Goal: Task Accomplishment & Management: Manage account settings

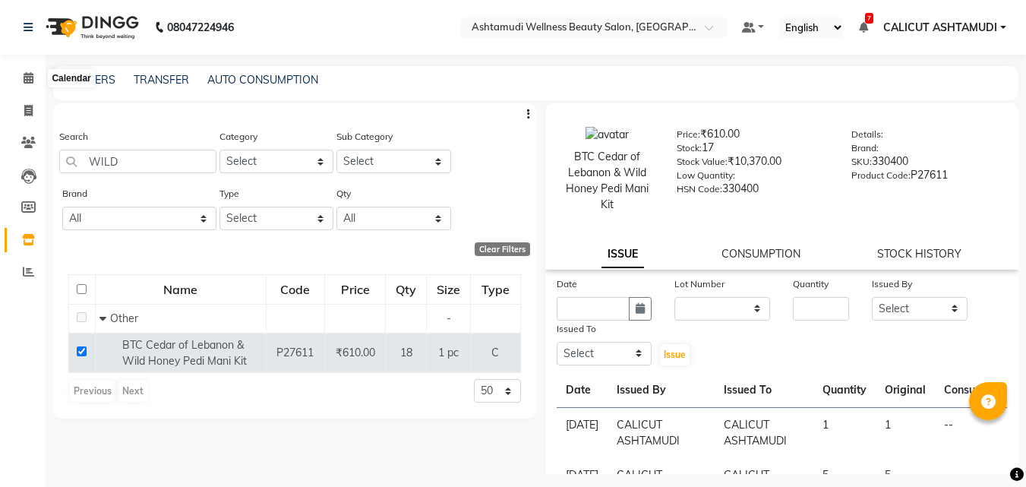
select select
click at [21, 65] on li "Calendar" at bounding box center [23, 78] width 46 height 33
drag, startPoint x: 21, startPoint y: 65, endPoint x: 27, endPoint y: 73, distance: 9.7
click at [22, 65] on li "Calendar" at bounding box center [23, 78] width 46 height 33
click at [30, 77] on icon at bounding box center [29, 77] width 10 height 11
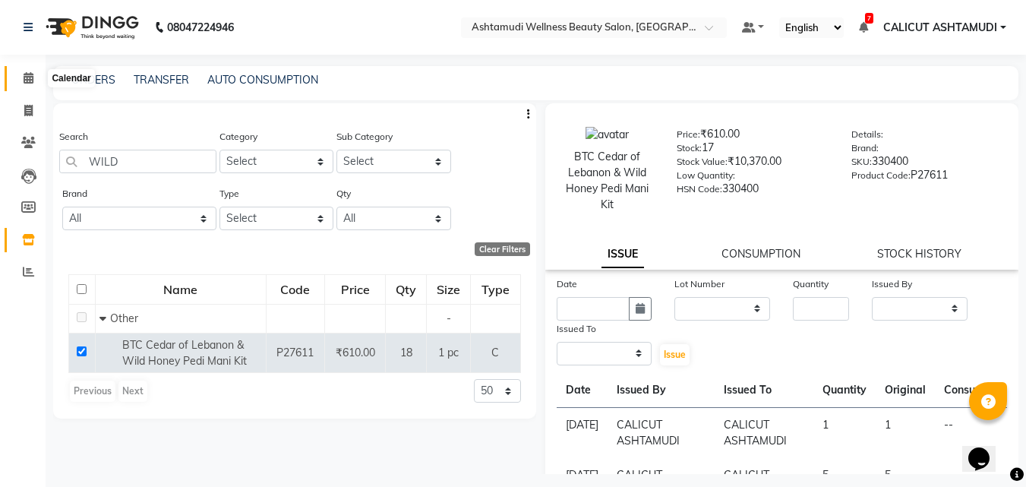
click at [30, 77] on icon at bounding box center [29, 77] width 10 height 11
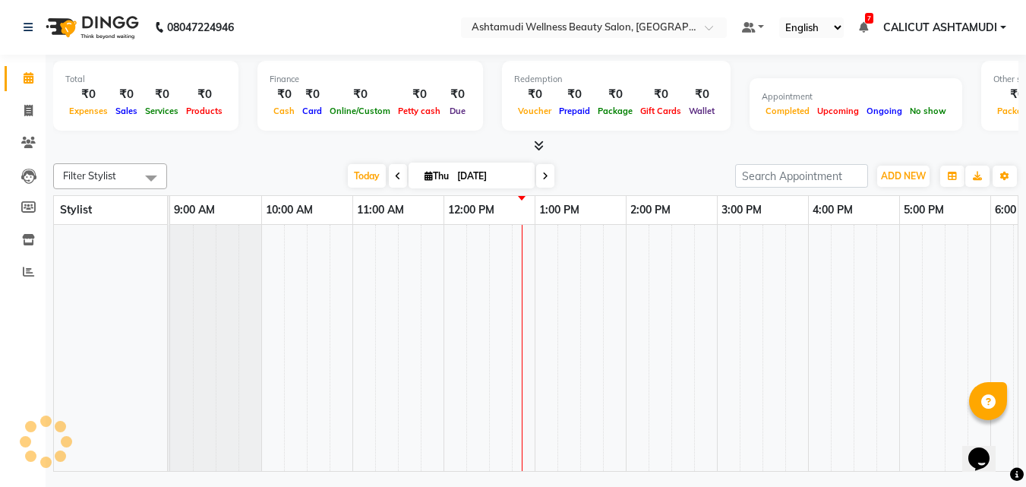
click at [30, 77] on icon at bounding box center [29, 77] width 10 height 11
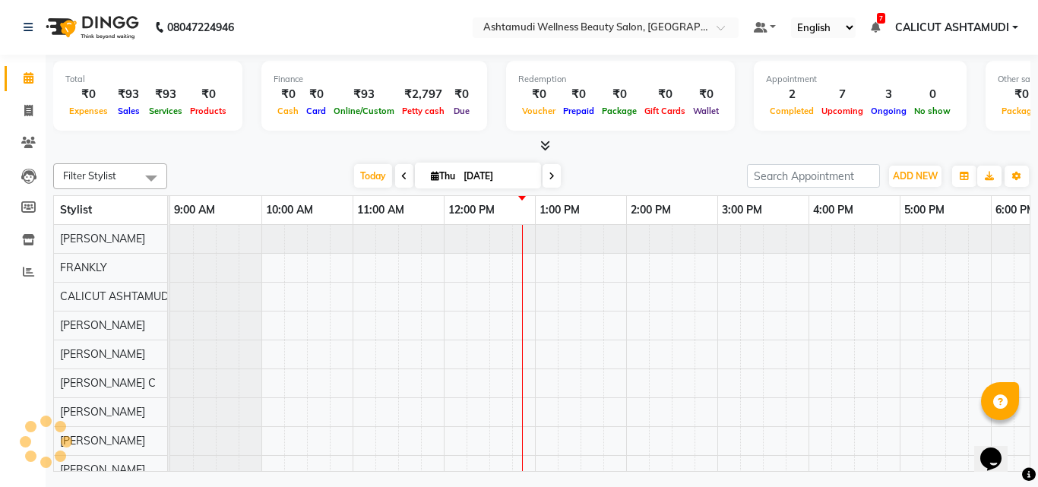
scroll to position [0, 274]
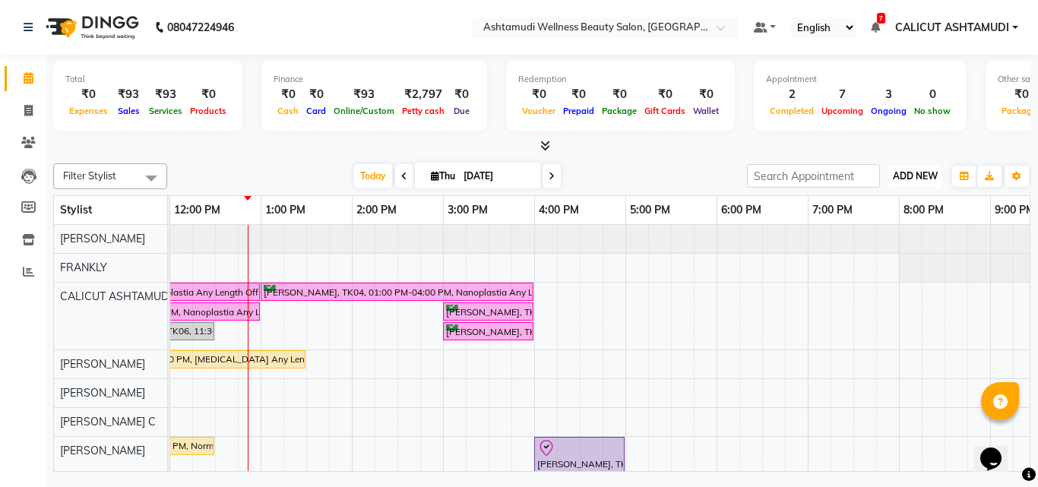
click at [916, 168] on button "ADD NEW Toggle Dropdown" at bounding box center [915, 176] width 52 height 21
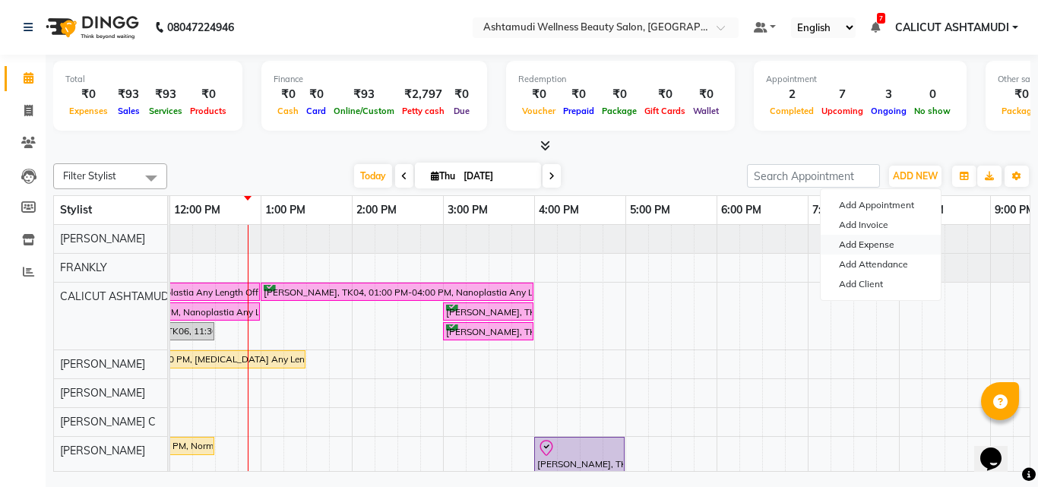
click at [873, 242] on link "Add Expense" at bounding box center [881, 245] width 120 height 20
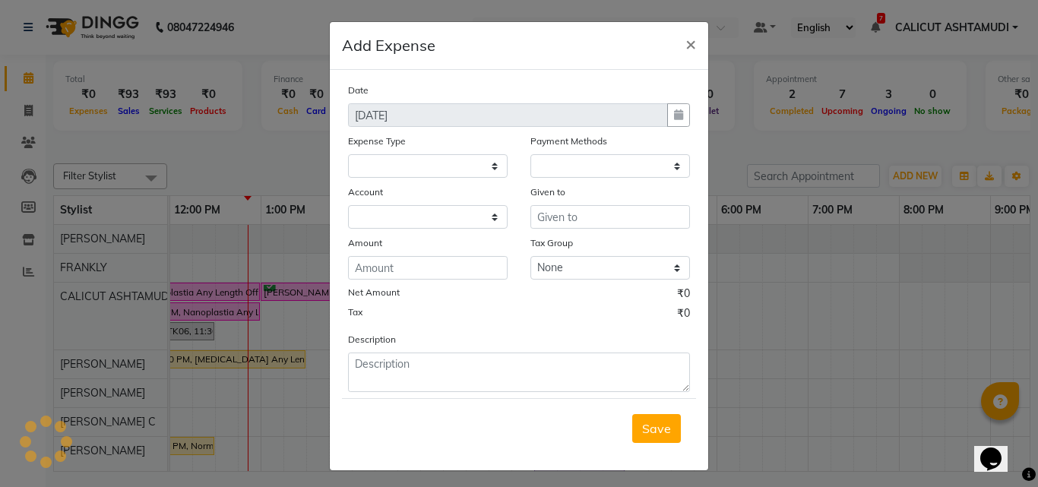
select select
select select "1"
select select "3461"
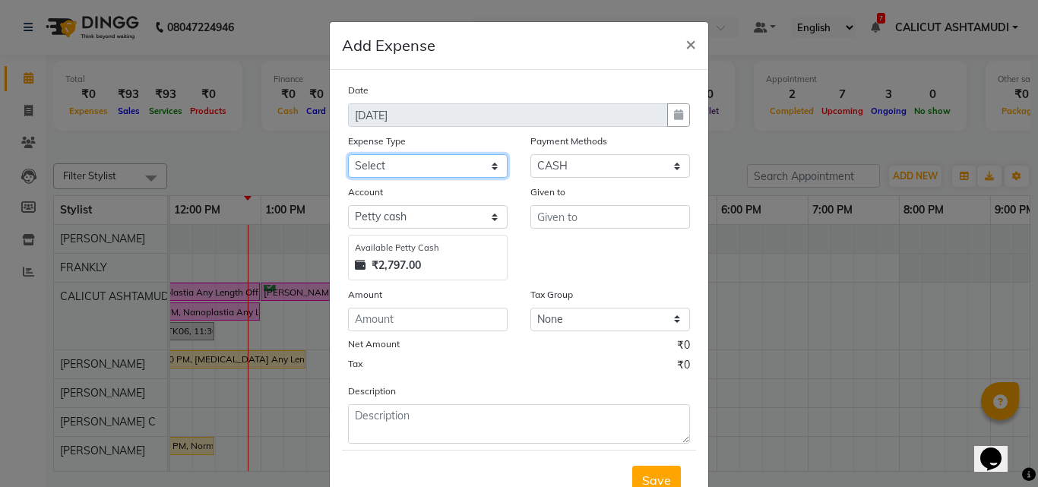
click at [467, 163] on select "Select ACCOMODATION EXPENSES ADVERTISEMENT SALES PROMOTIONAL EXPENSES Bonus BRI…" at bounding box center [428, 166] width 160 height 24
select select "6226"
click at [348, 154] on select "Select ACCOMODATION EXPENSES ADVERTISEMENT SALES PROMOTIONAL EXPENSES Bonus BRI…" at bounding box center [428, 166] width 160 height 24
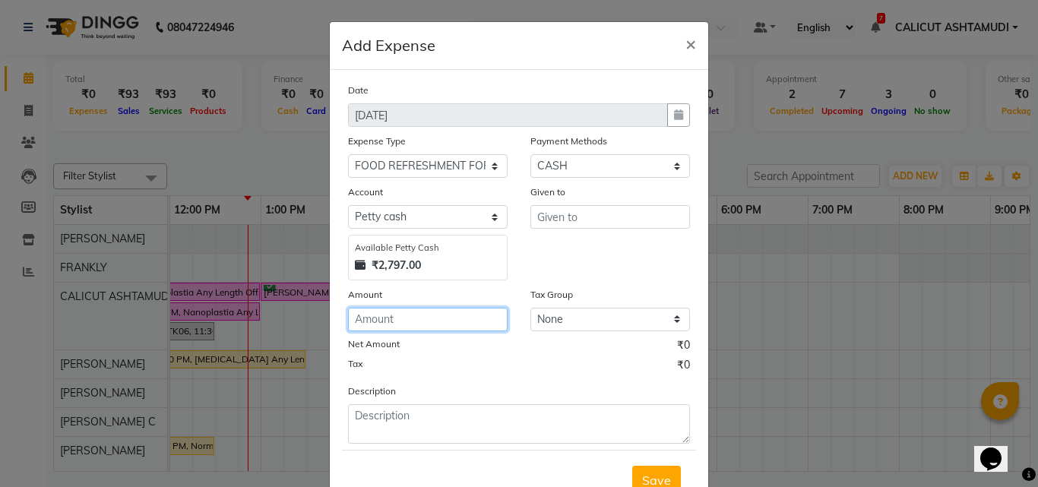
click at [438, 322] on input "number" at bounding box center [428, 320] width 160 height 24
type input "112"
click at [537, 228] on div "Given to" at bounding box center [610, 232] width 182 height 96
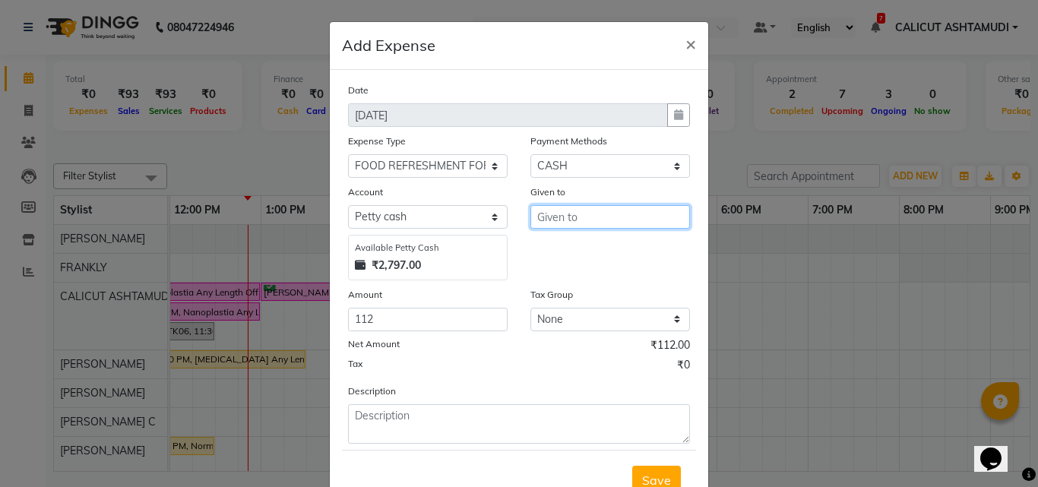
click at [542, 221] on input "text" at bounding box center [610, 217] width 160 height 24
click at [561, 254] on ngb-highlight "[PERSON_NAME]" at bounding box center [570, 249] width 43 height 15
type input "GRACY"
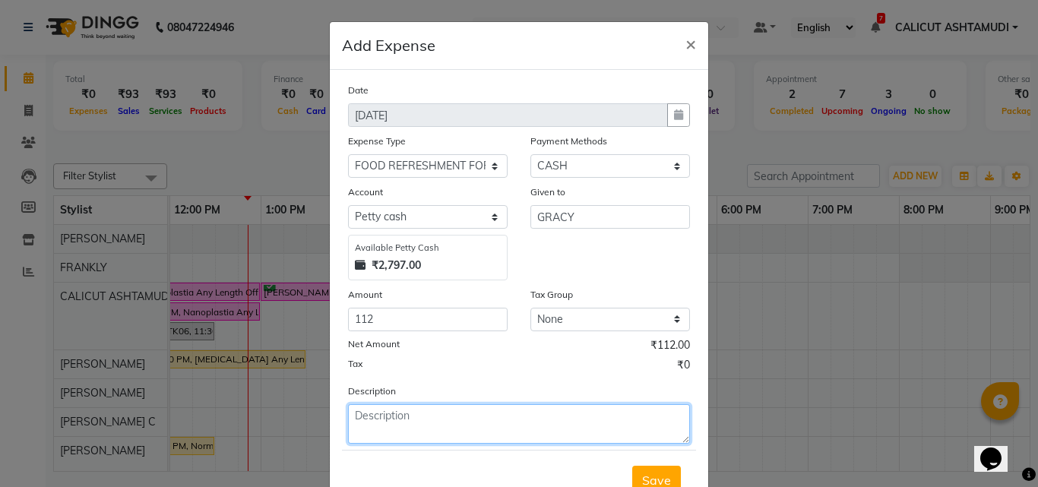
click at [467, 420] on textarea at bounding box center [519, 424] width 342 height 40
type textarea "MILK"
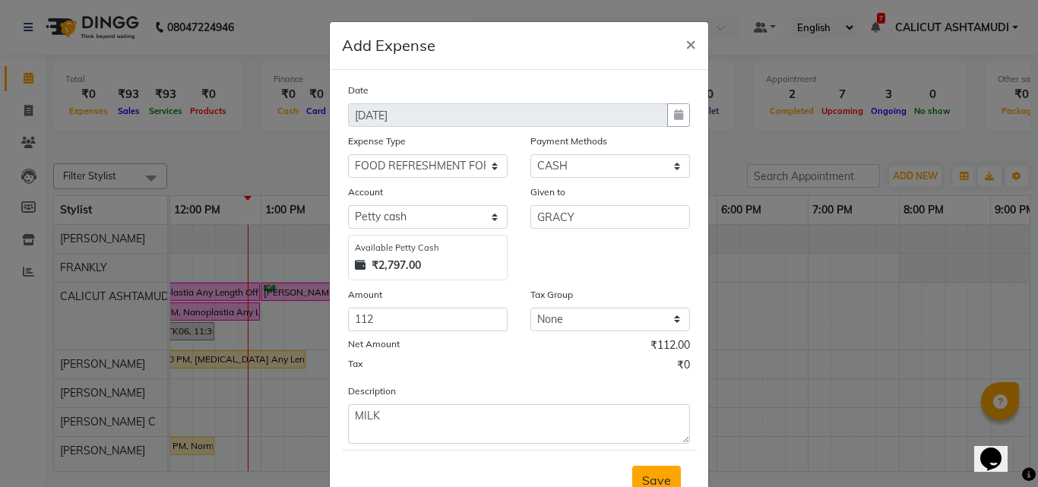
click at [651, 477] on span "Save" at bounding box center [656, 480] width 29 height 15
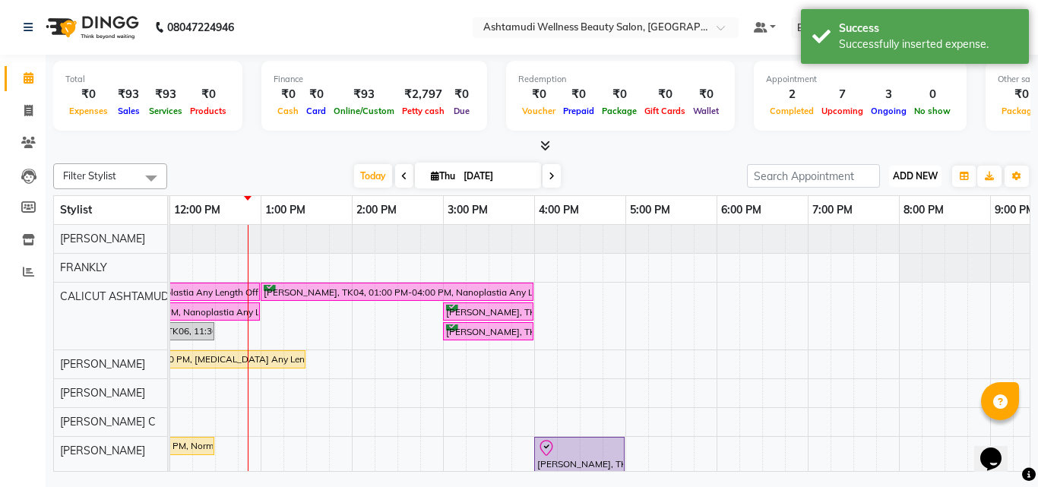
click at [921, 169] on button "ADD NEW Toggle Dropdown" at bounding box center [915, 176] width 52 height 21
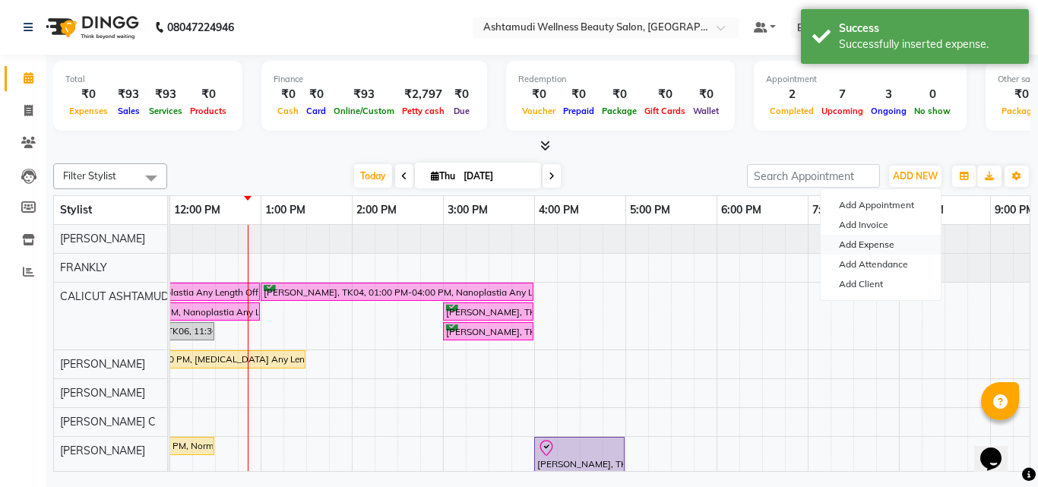
click at [859, 249] on link "Add Expense" at bounding box center [881, 245] width 120 height 20
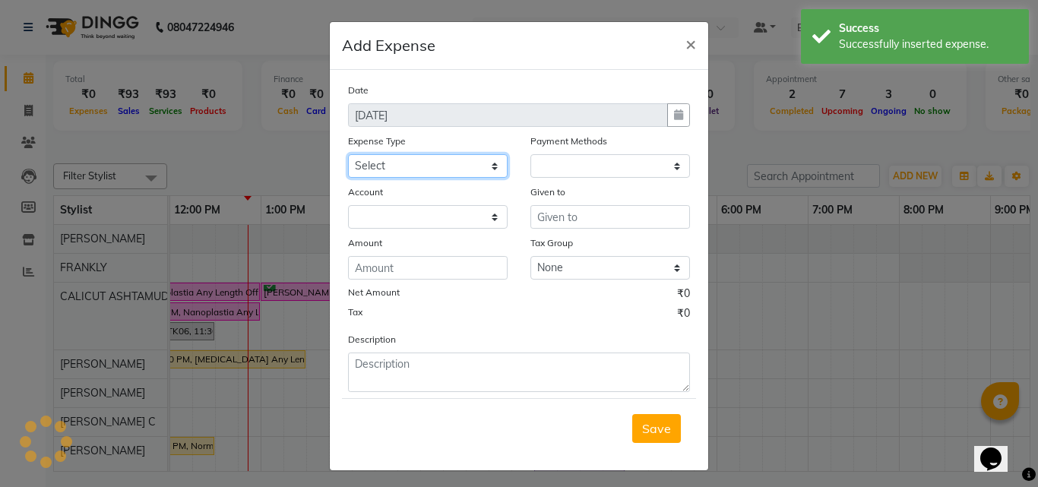
click at [460, 170] on select "Select ACCOMODATION EXPENSES ADVERTISEMENT SALES PROMOTIONAL EXPENSES Bonus BRI…" at bounding box center [428, 166] width 160 height 24
select select "1"
select select "3461"
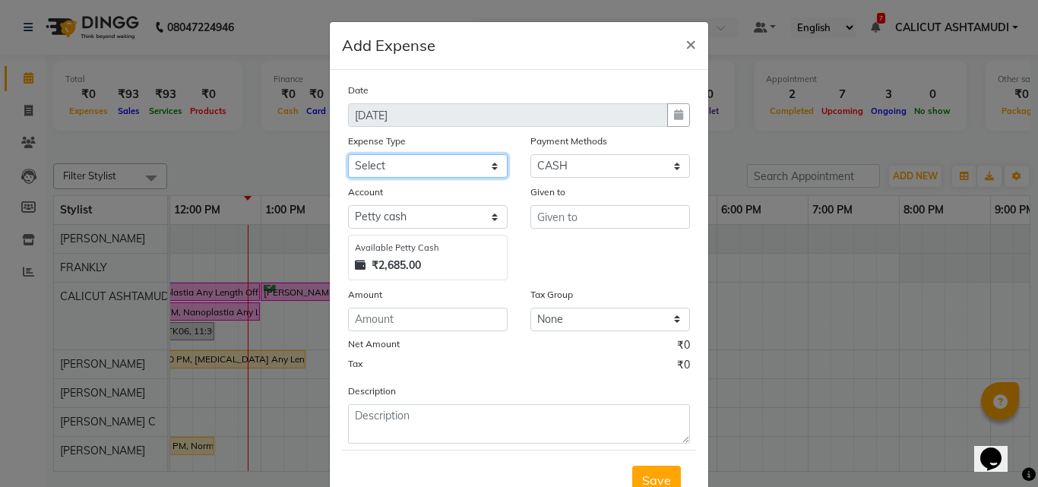
select select "6065"
click at [348, 154] on select "Select ACCOMODATION EXPENSES ADVERTISEMENT SALES PROMOTIONAL EXPENSES Bonus BRI…" at bounding box center [428, 166] width 160 height 24
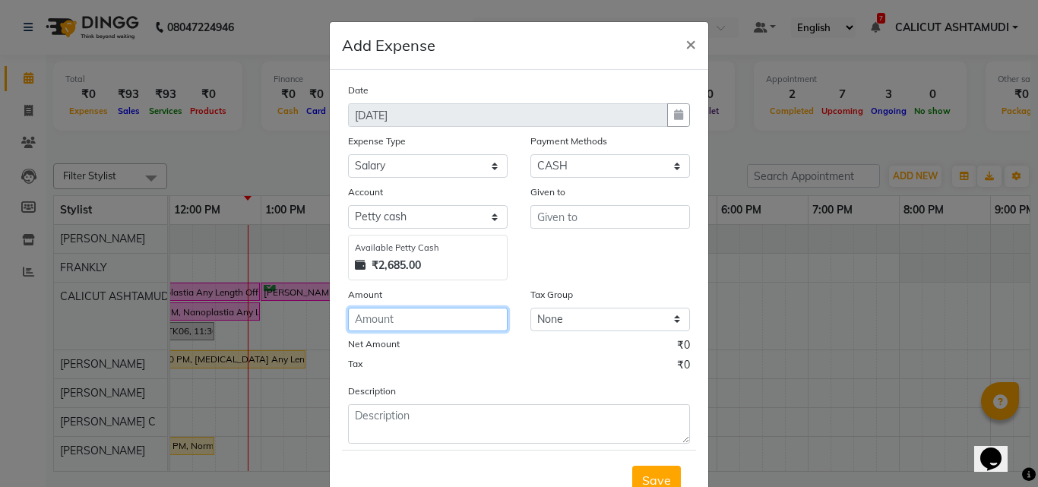
click at [389, 324] on input "number" at bounding box center [428, 320] width 160 height 24
type input "6000"
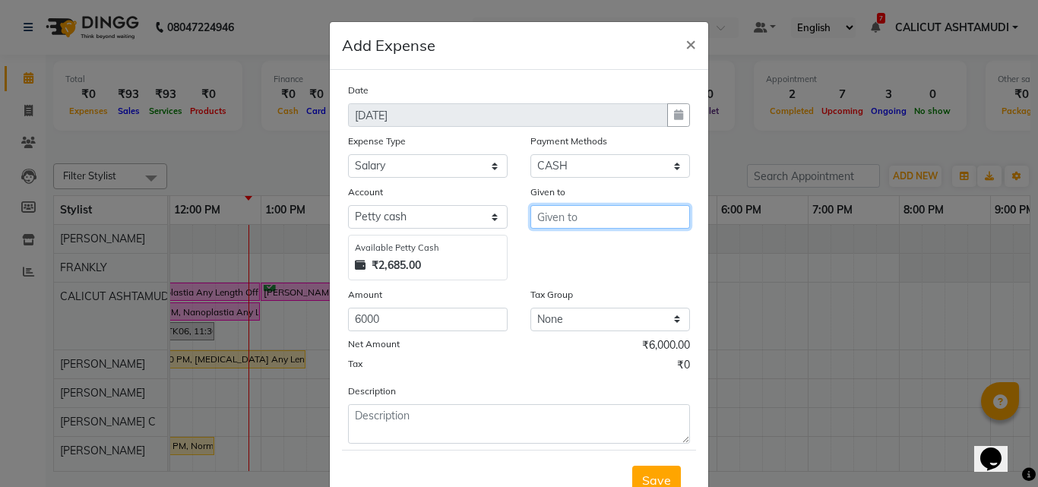
click at [551, 222] on input "text" at bounding box center [610, 217] width 160 height 24
click at [553, 215] on input "AJITJHA" at bounding box center [610, 217] width 160 height 24
click at [553, 218] on input "AJITJHA" at bounding box center [610, 217] width 160 height 24
click at [548, 211] on input "AJIJHA" at bounding box center [610, 217] width 160 height 24
type input "[PERSON_NAME]"
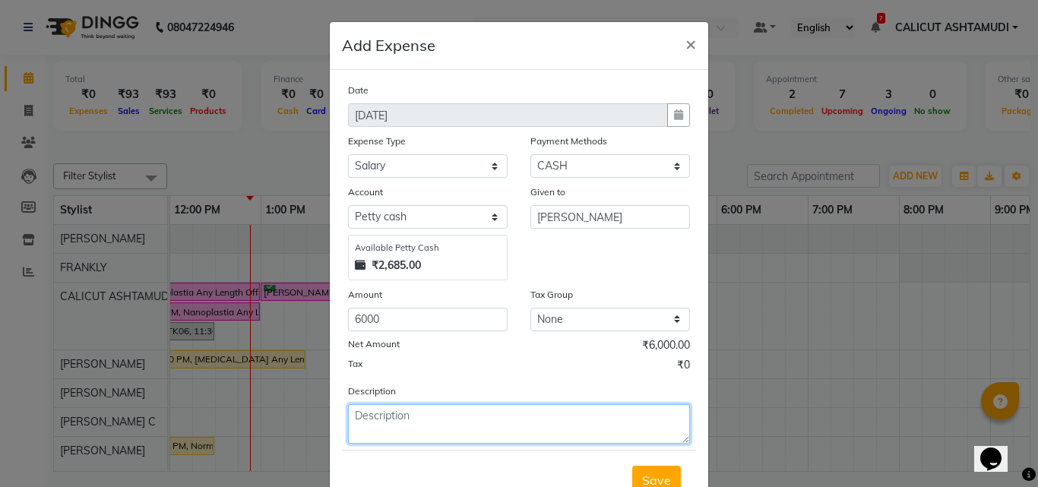
click at [389, 425] on textarea at bounding box center [519, 424] width 342 height 40
click at [395, 411] on textarea "SALARY 4009)" at bounding box center [519, 424] width 342 height 40
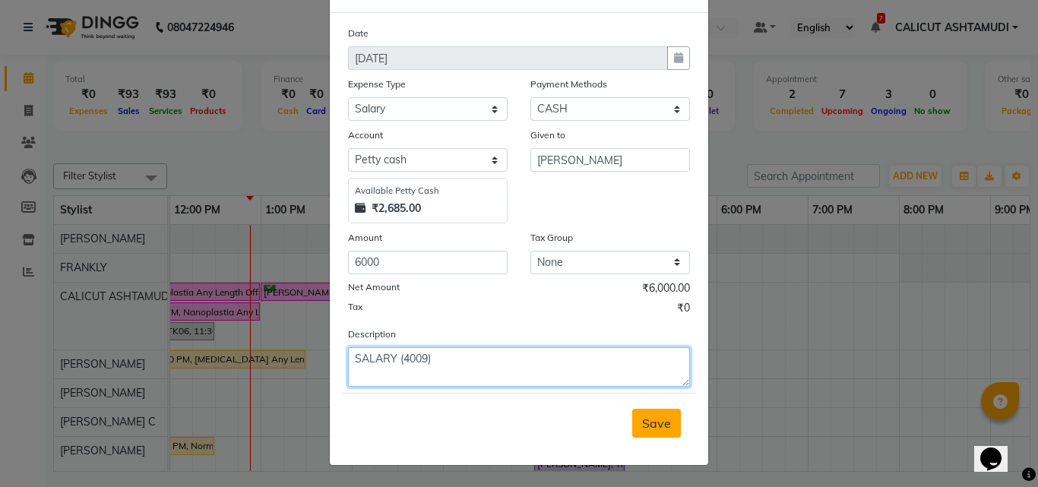
type textarea "SALARY (4009)"
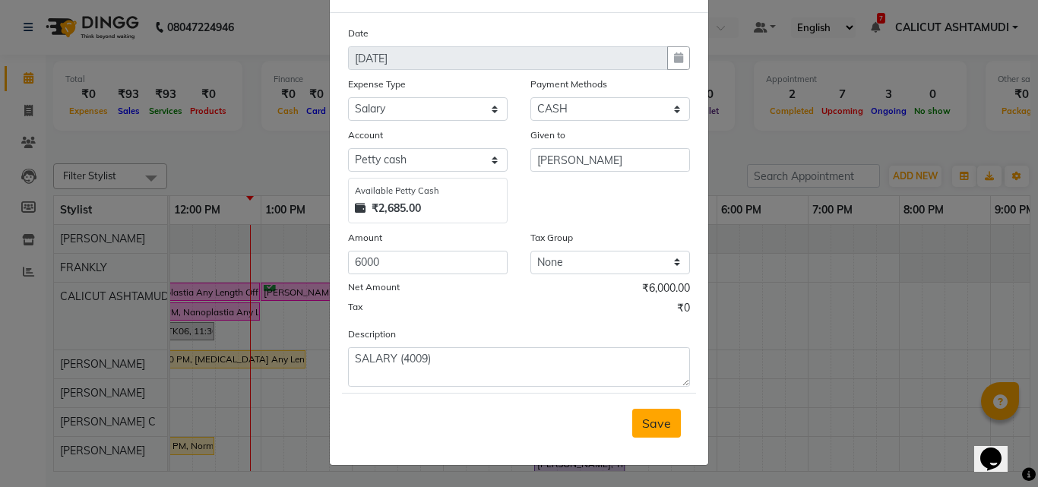
click at [646, 422] on span "Save" at bounding box center [656, 423] width 29 height 15
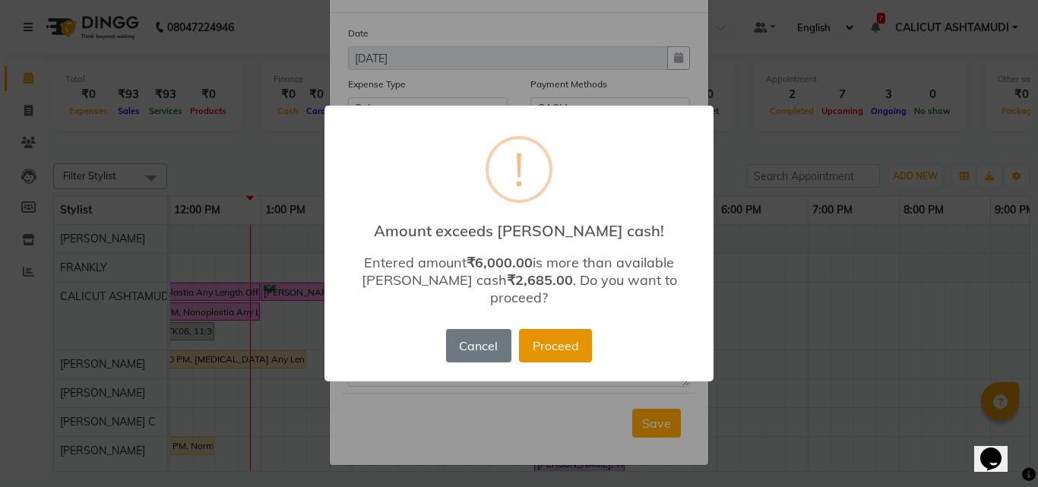
click at [553, 349] on button "Proceed" at bounding box center [555, 345] width 73 height 33
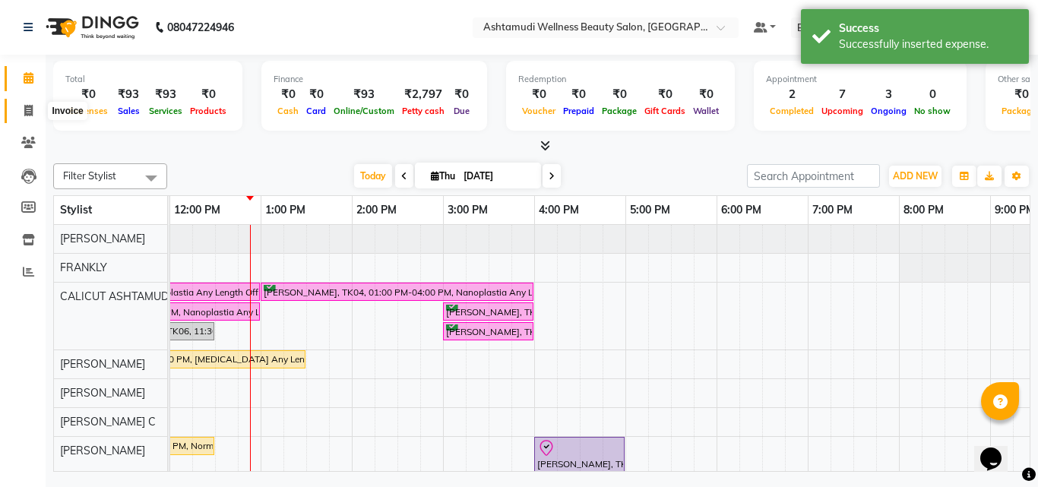
click at [23, 112] on span at bounding box center [28, 111] width 27 height 17
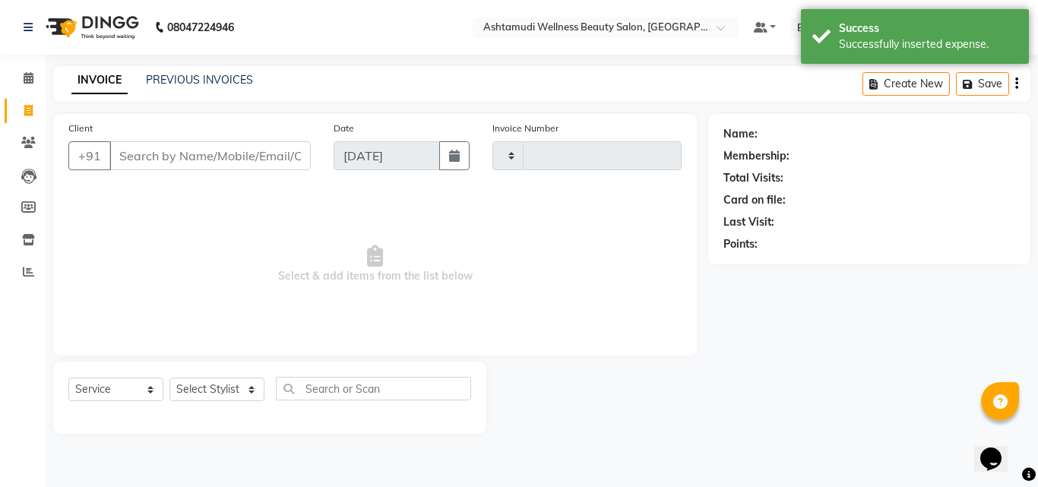
click at [23, 112] on span at bounding box center [28, 111] width 27 height 17
click at [27, 84] on span at bounding box center [28, 78] width 27 height 17
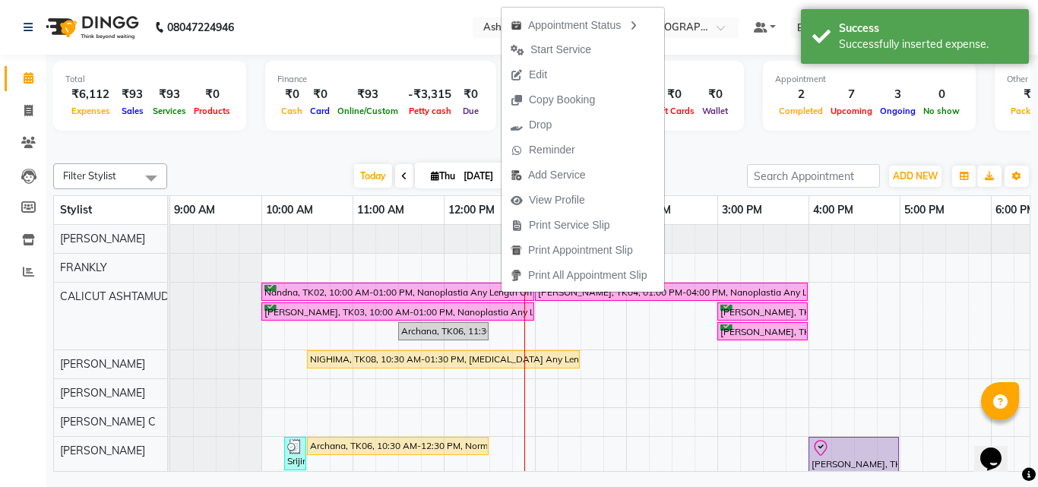
click at [723, 141] on div at bounding box center [541, 146] width 977 height 16
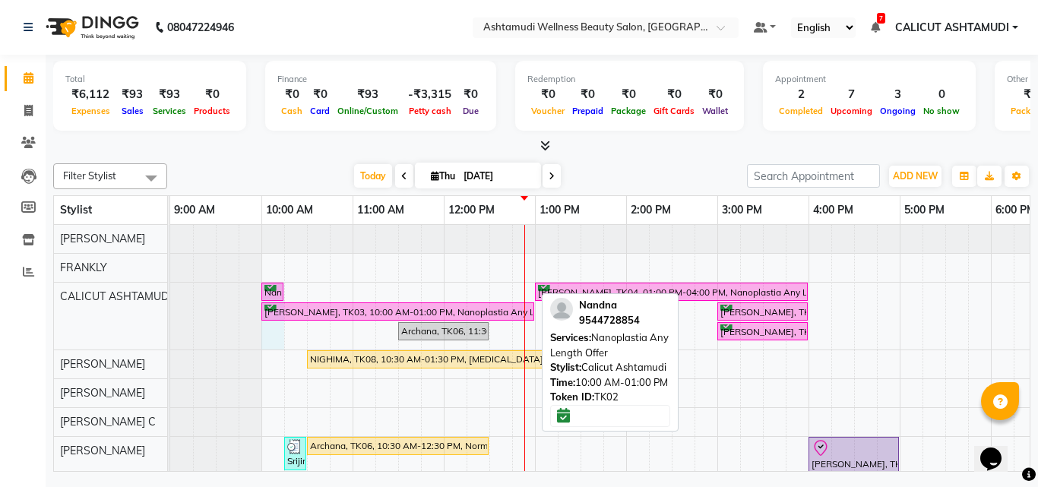
drag, startPoint x: 531, startPoint y: 290, endPoint x: 268, endPoint y: 297, distance: 263.0
click at [170, 297] on div "Nandna, TK02, 10:00 AM-01:00 PM, Nanoplastia Any Length Offer [PERSON_NAME], TK…" at bounding box center [170, 316] width 0 height 67
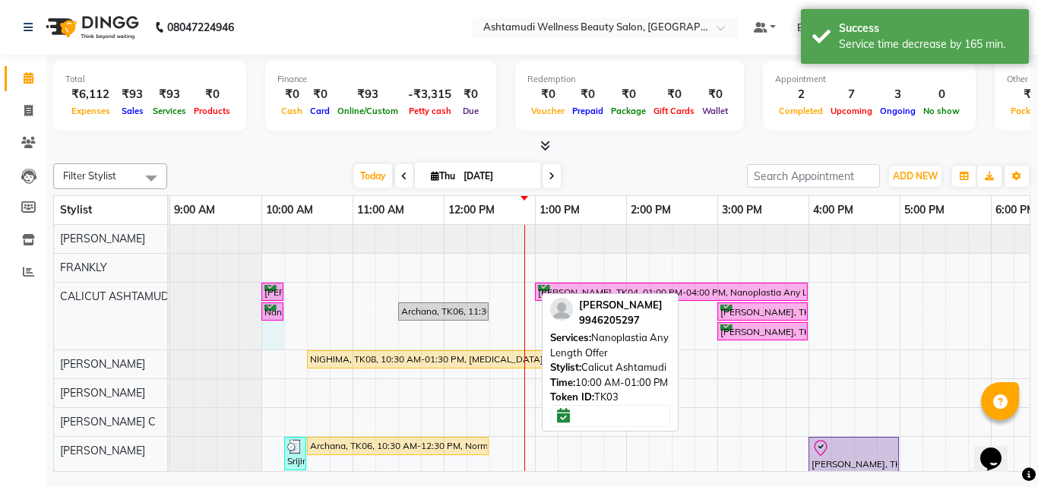
drag, startPoint x: 531, startPoint y: 289, endPoint x: 273, endPoint y: 275, distance: 258.7
click at [273, 275] on div "[PERSON_NAME], TK03, 10:00 AM-01:00 PM, Nanoplastia Any Length Offer [PERSON_NA…" at bounding box center [854, 469] width 1368 height 489
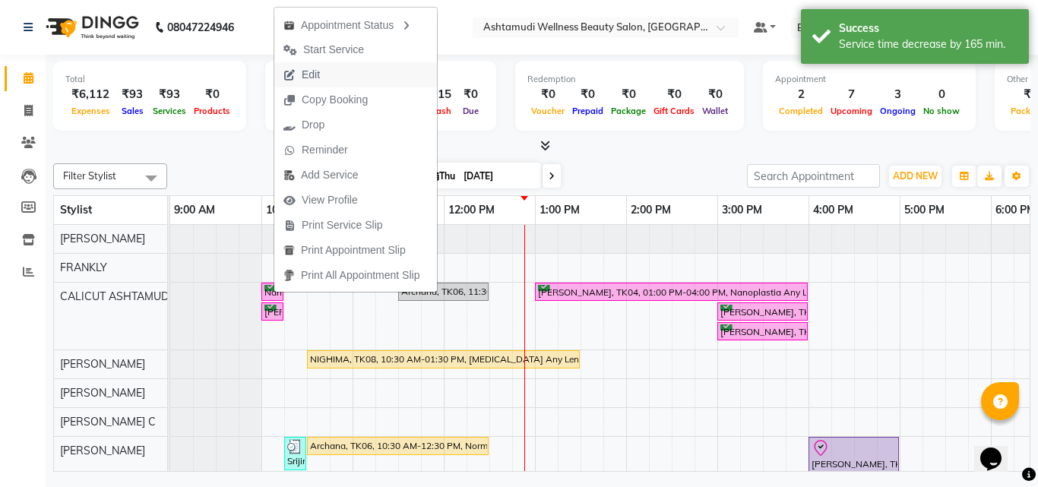
click at [333, 75] on button "Edit" at bounding box center [355, 74] width 163 height 25
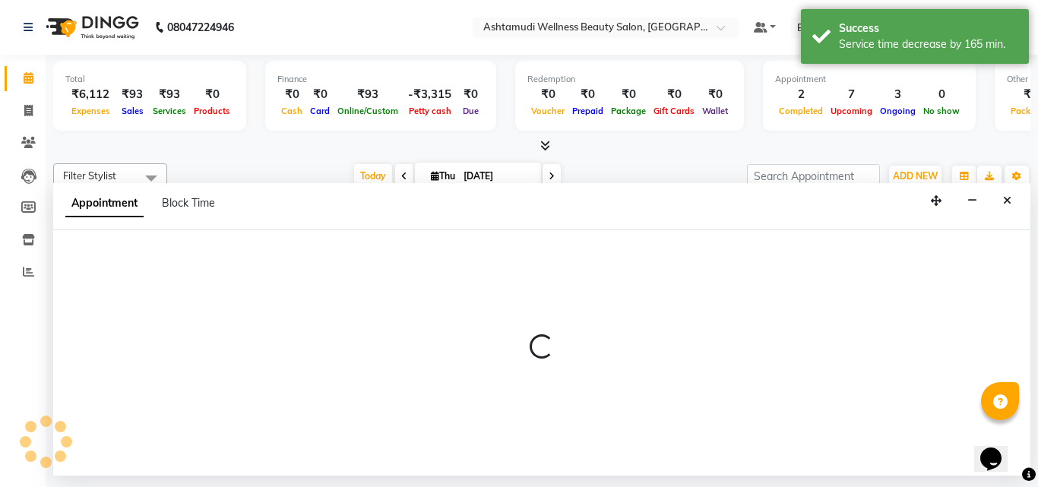
select select "confirm booking"
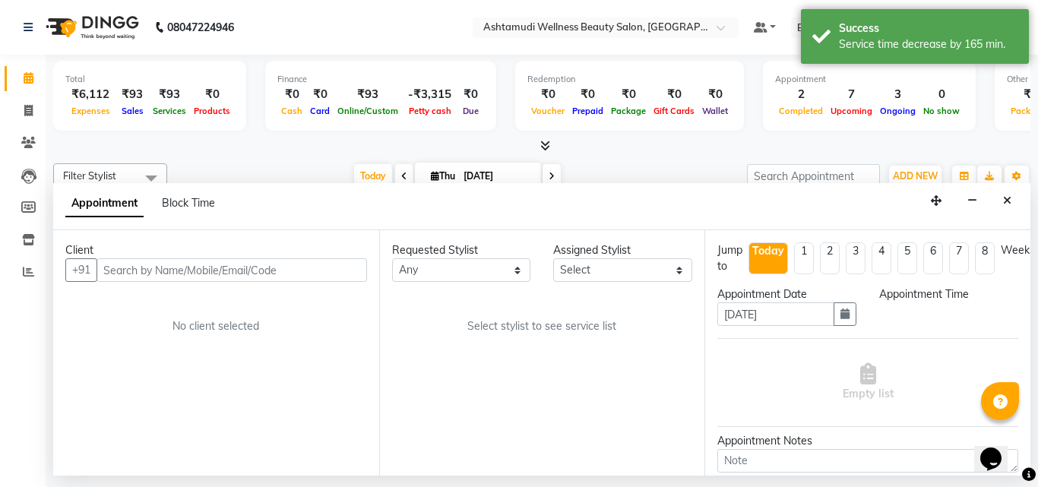
select select "27314"
select select "600"
select select "2006"
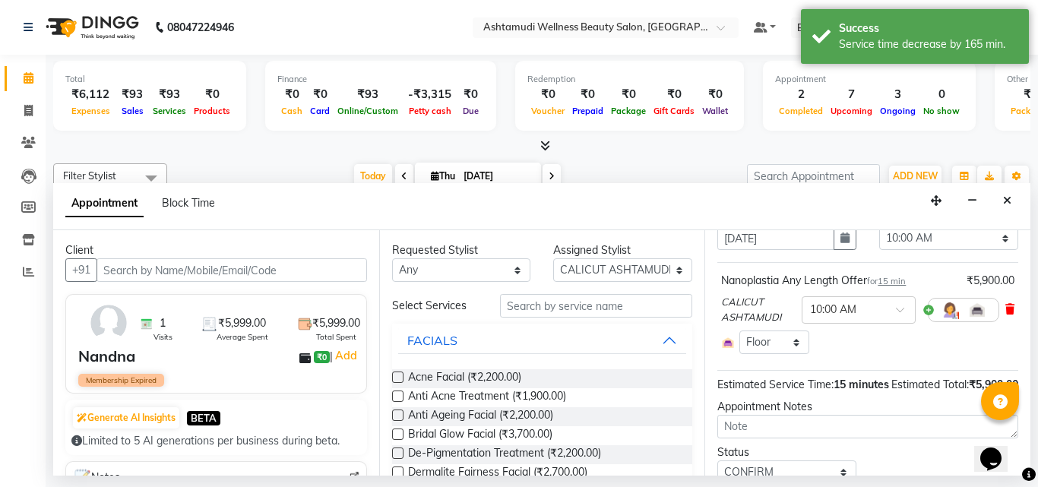
click at [1005, 311] on icon at bounding box center [1009, 309] width 9 height 11
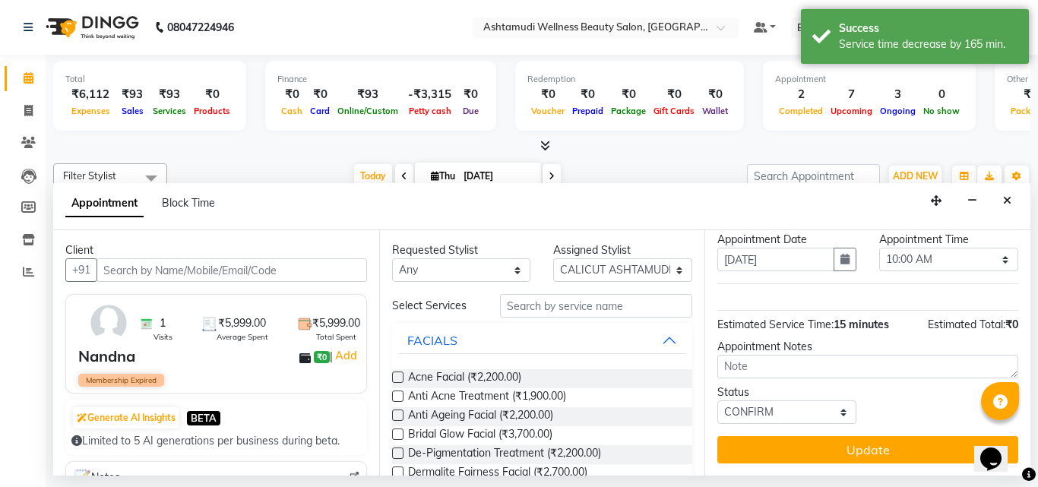
drag, startPoint x: 678, startPoint y: 321, endPoint x: 661, endPoint y: 319, distance: 16.8
click at [614, 306] on input "text" at bounding box center [596, 306] width 193 height 24
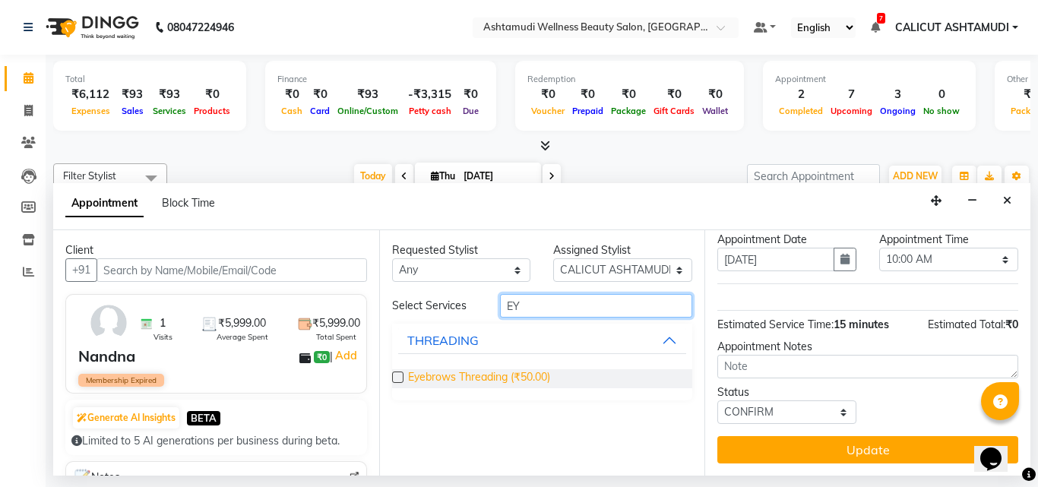
type input "EY"
click at [479, 375] on span "Eyebrows Threading (₹50.00)" at bounding box center [479, 378] width 142 height 19
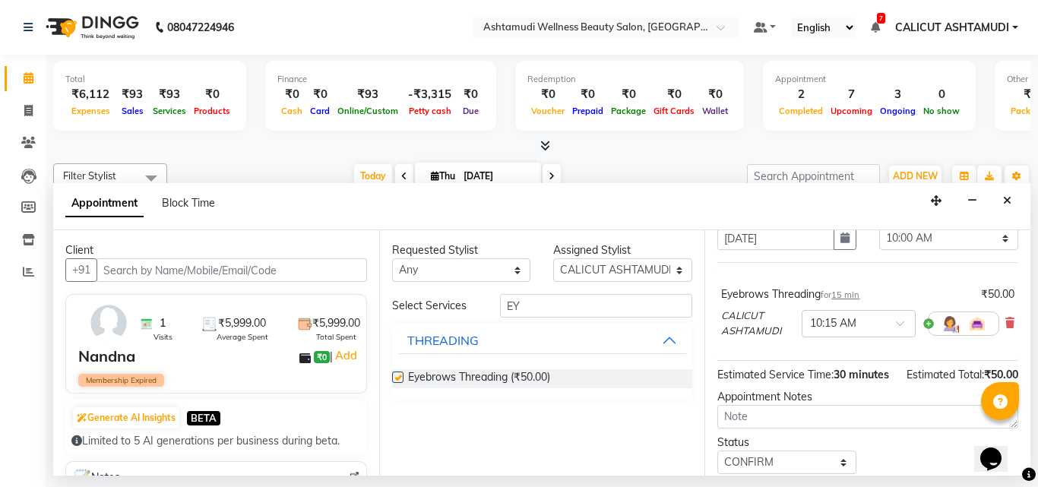
checkbox input "false"
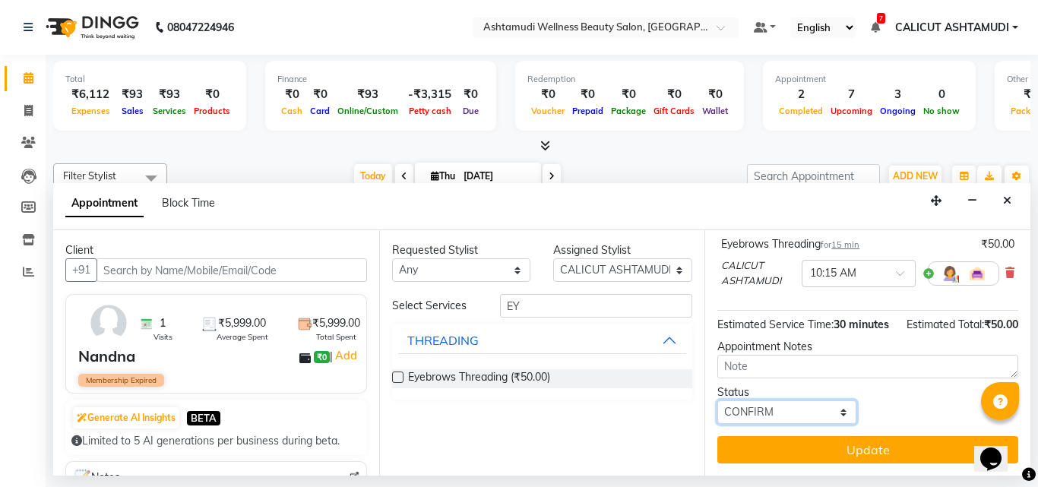
click at [770, 400] on select "Select TENTATIVE CONFIRM CHECK-IN UPCOMING" at bounding box center [786, 412] width 139 height 24
select select "check-in"
click at [717, 400] on select "Select TENTATIVE CONFIRM CHECK-IN UPCOMING" at bounding box center [786, 412] width 139 height 24
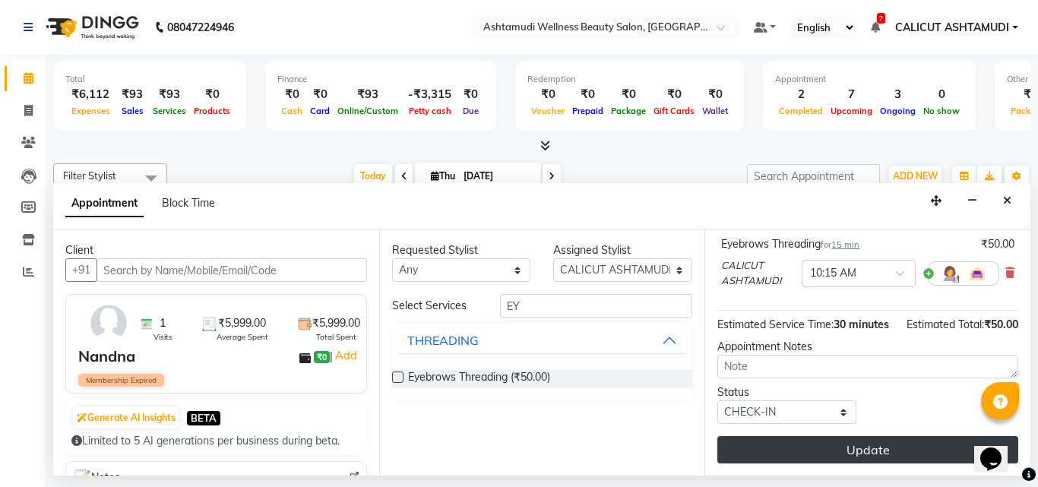
click at [775, 436] on button "Update" at bounding box center [867, 449] width 301 height 27
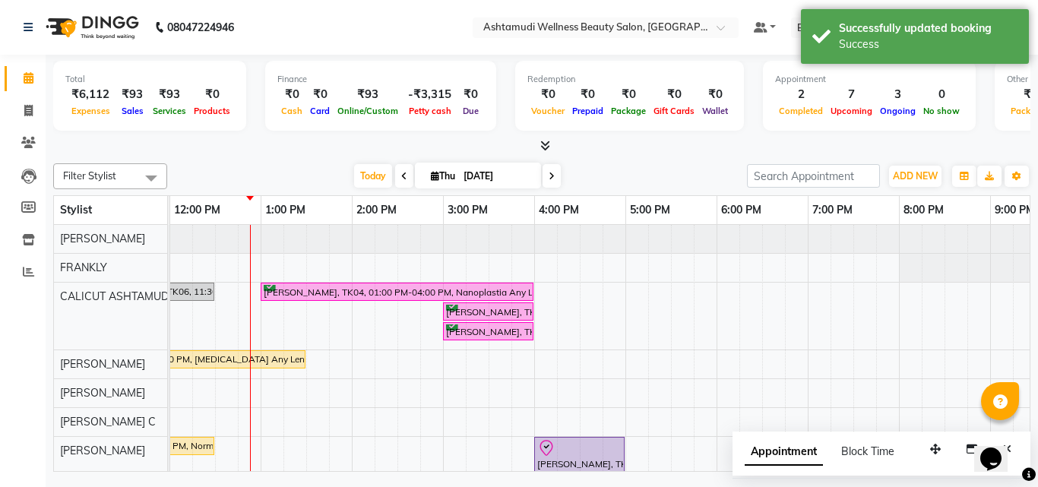
scroll to position [0, 0]
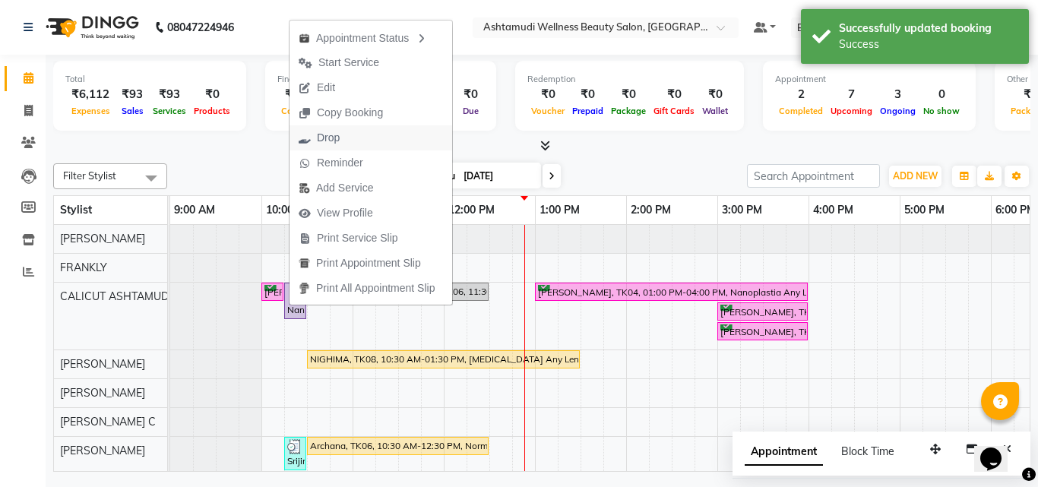
click at [335, 138] on span "Drop" at bounding box center [328, 138] width 23 height 16
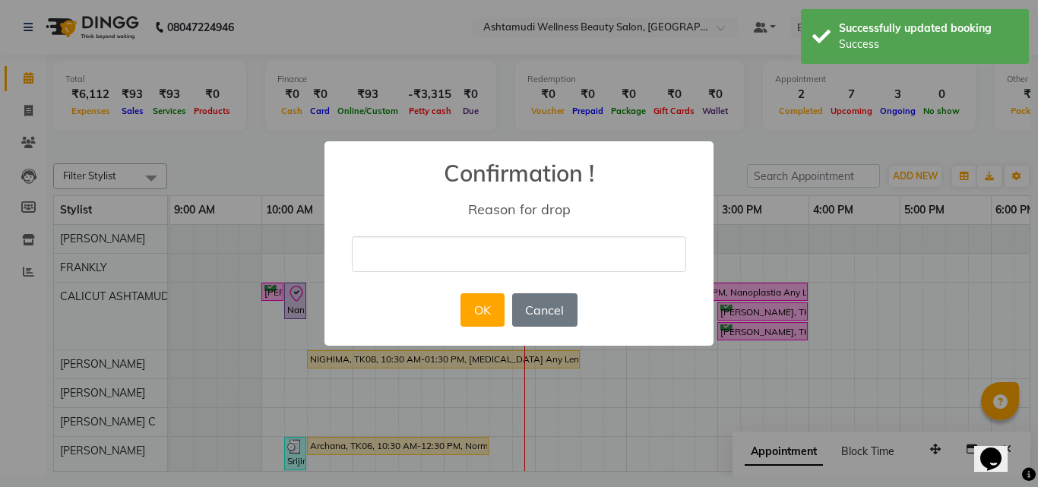
drag, startPoint x: 444, startPoint y: 251, endPoint x: 444, endPoint y: 271, distance: 20.5
click at [444, 251] on input "text" at bounding box center [519, 254] width 334 height 36
type input "WRONG"
click at [480, 306] on button "OK" at bounding box center [481, 309] width 43 height 33
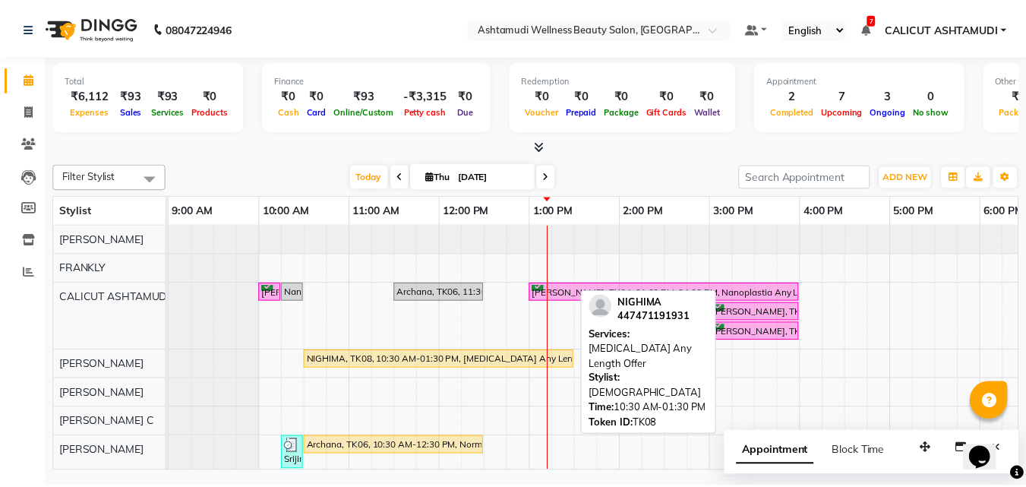
scroll to position [76, 0]
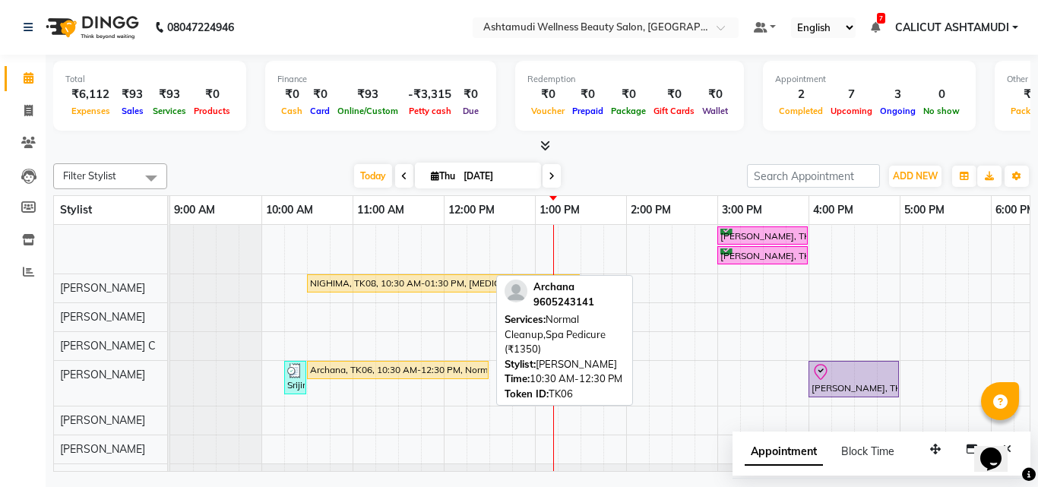
click at [364, 372] on div "Archana, TK06, 10:30 AM-12:30 PM, Normal Cleanup,Spa Pedicure (₹1350)" at bounding box center [397, 370] width 179 height 14
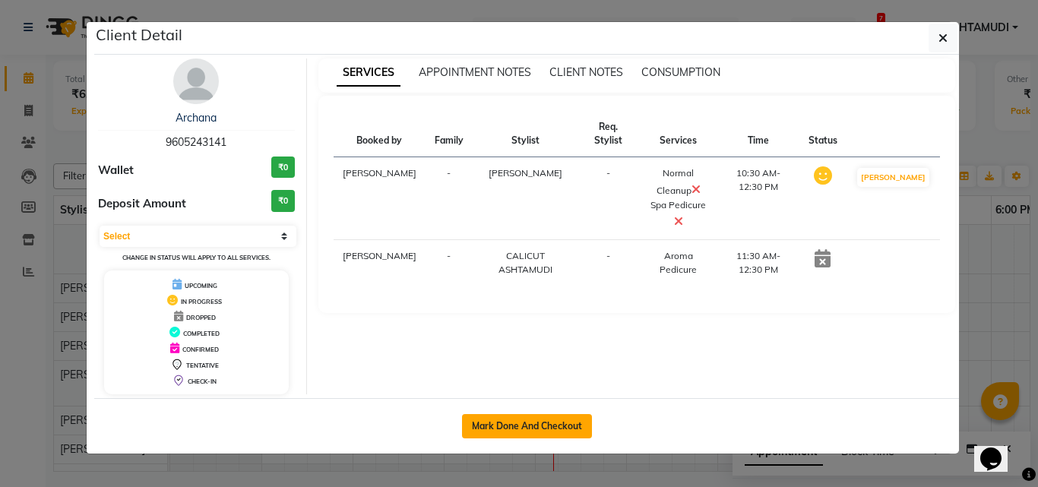
click at [577, 423] on button "Mark Done And Checkout" at bounding box center [527, 426] width 130 height 24
select select "service"
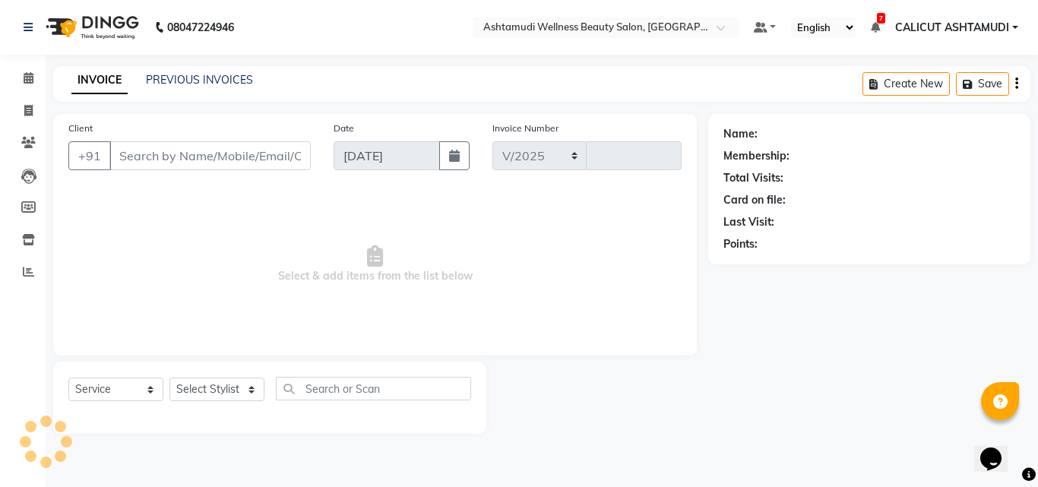
select select "4630"
type input "4262"
type input "9605243141"
select select "54081"
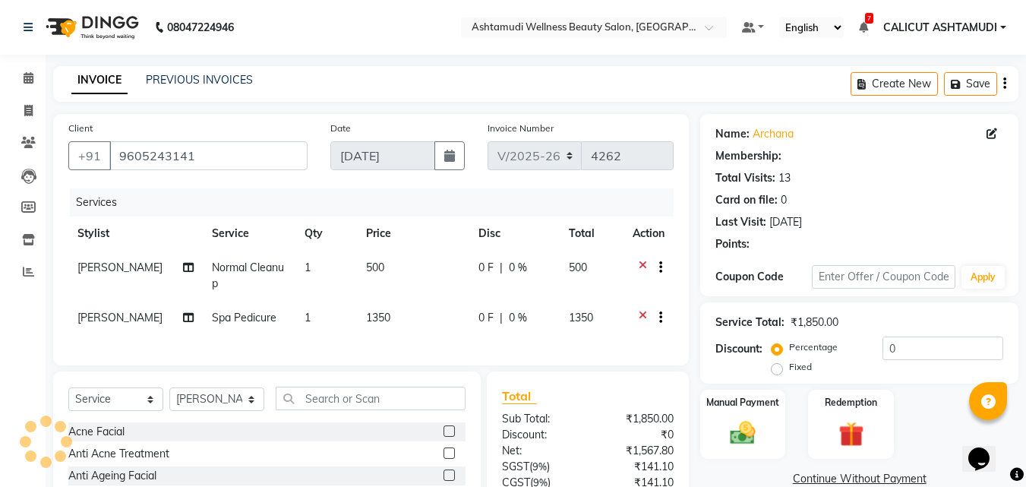
select select "2: Object"
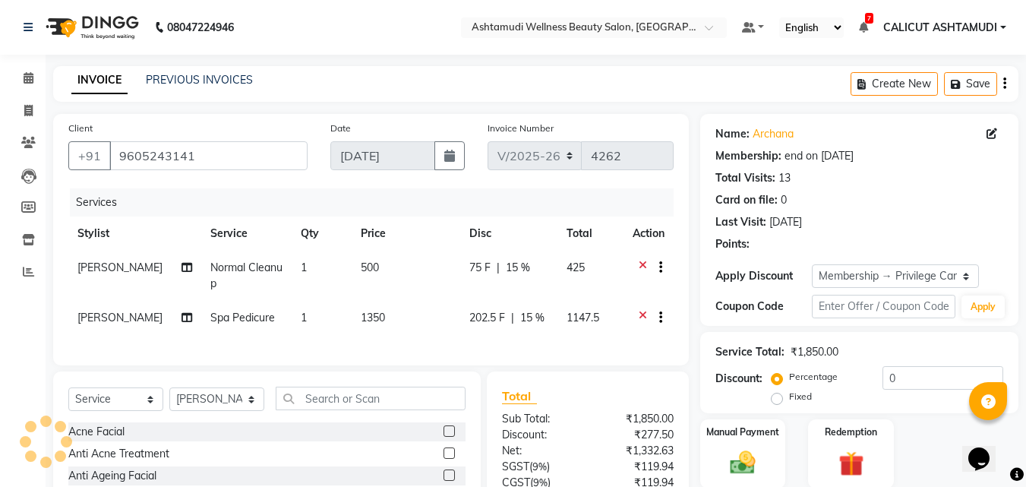
type input "15"
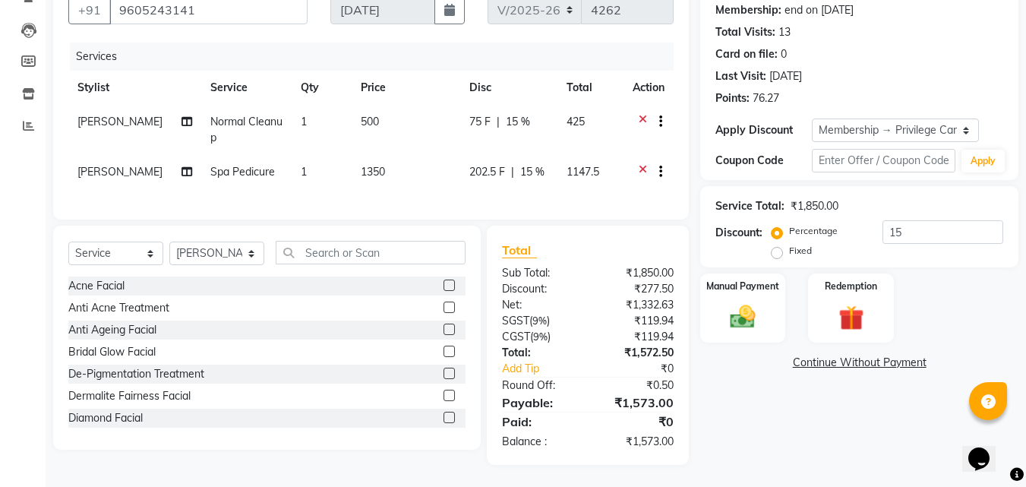
scroll to position [152, 0]
click at [234, 158] on td "Spa Pedicure" at bounding box center [246, 172] width 90 height 37
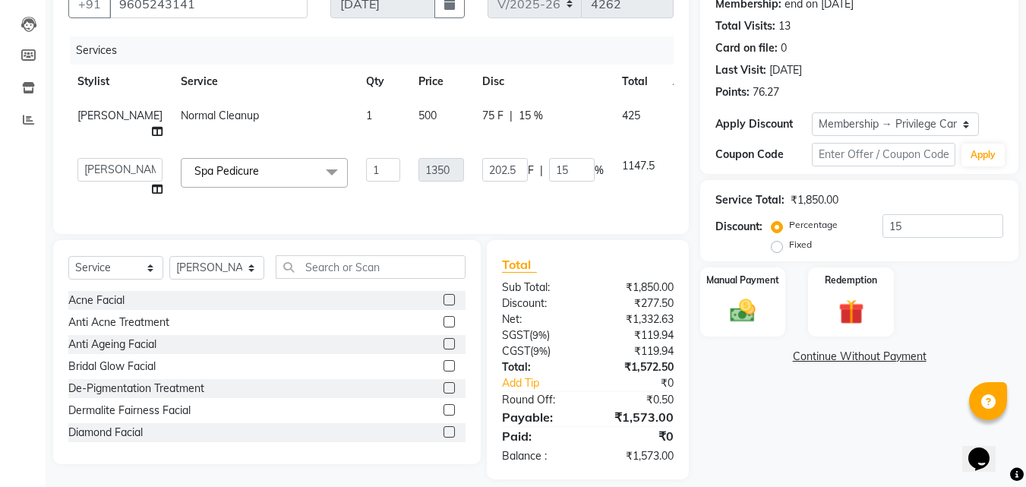
click at [194, 178] on span "Spa Pedicure" at bounding box center [226, 171] width 65 height 14
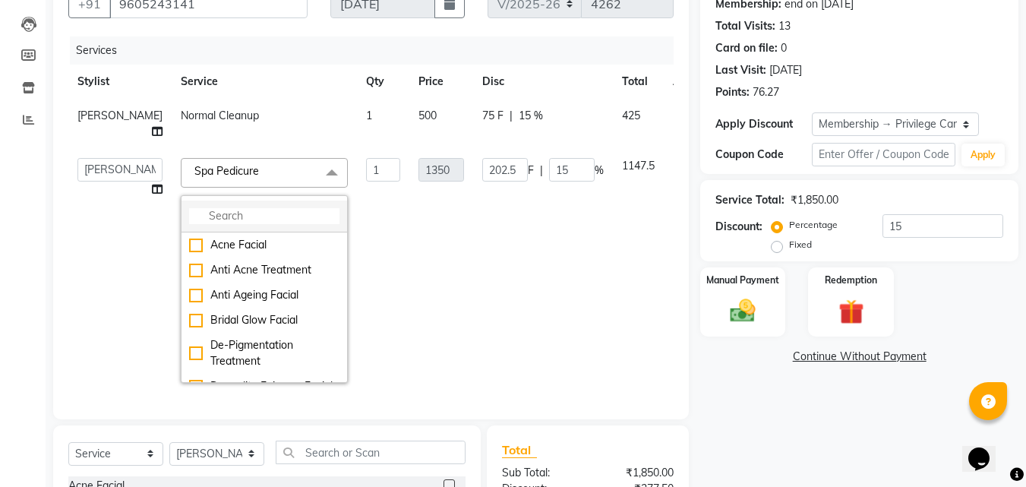
click at [189, 224] on input "multiselect-search" at bounding box center [264, 216] width 150 height 16
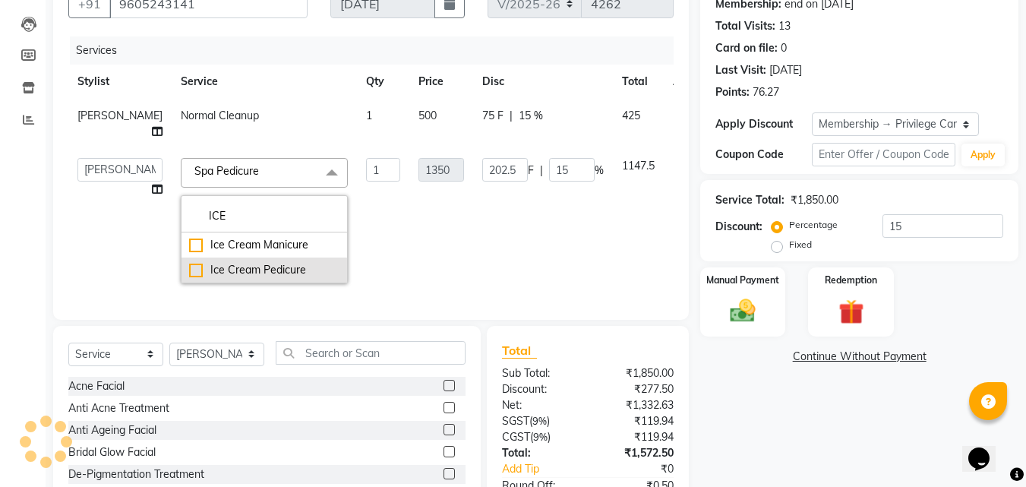
type input "ICE"
click at [182, 283] on li "Ice Cream Pedicure" at bounding box center [265, 270] width 166 height 25
checkbox input "true"
type input "1600"
type input "240"
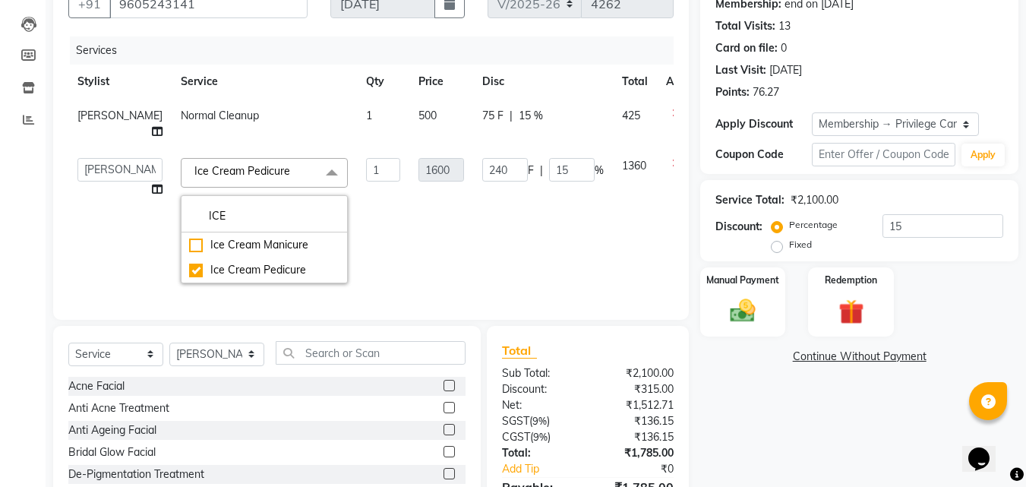
click at [410, 242] on td "1600" at bounding box center [442, 221] width 64 height 144
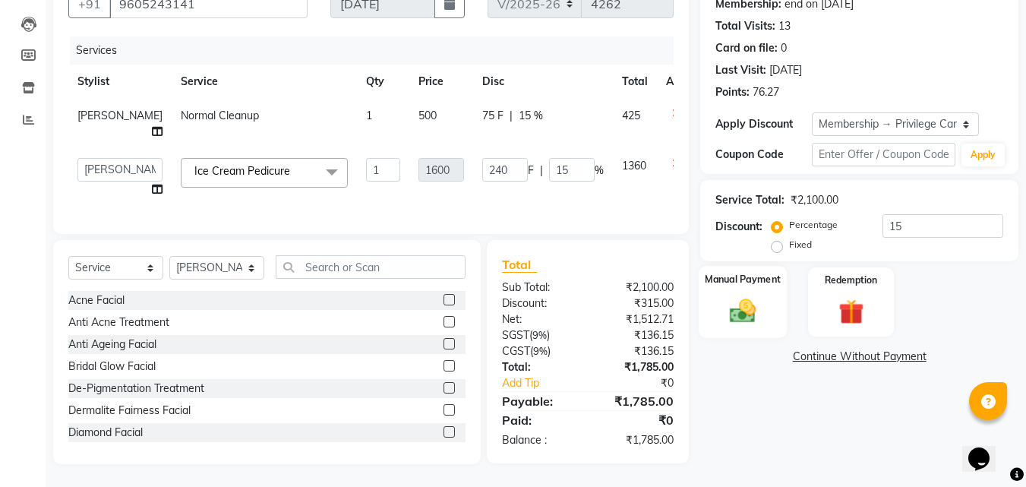
click at [747, 321] on img at bounding box center [743, 311] width 43 height 30
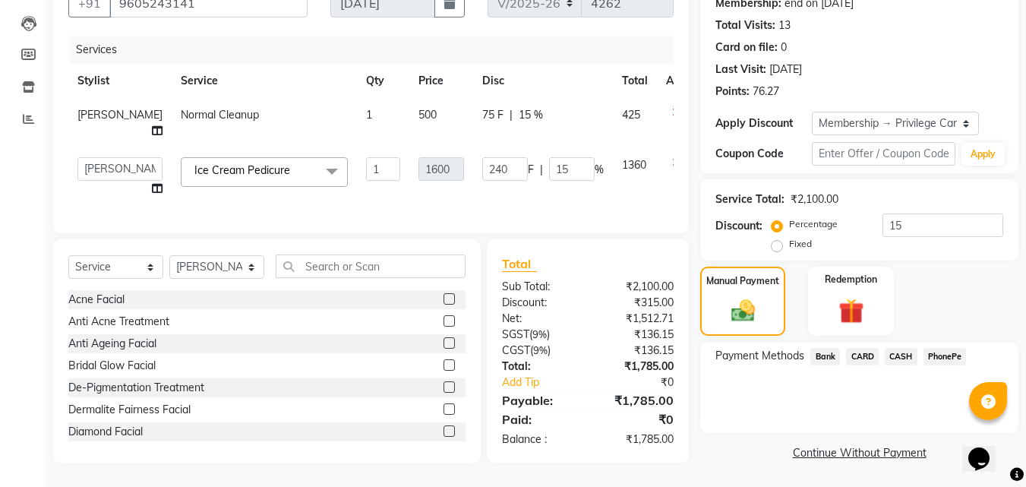
scroll to position [179, 0]
click at [950, 348] on span "PhonePe" at bounding box center [945, 356] width 43 height 17
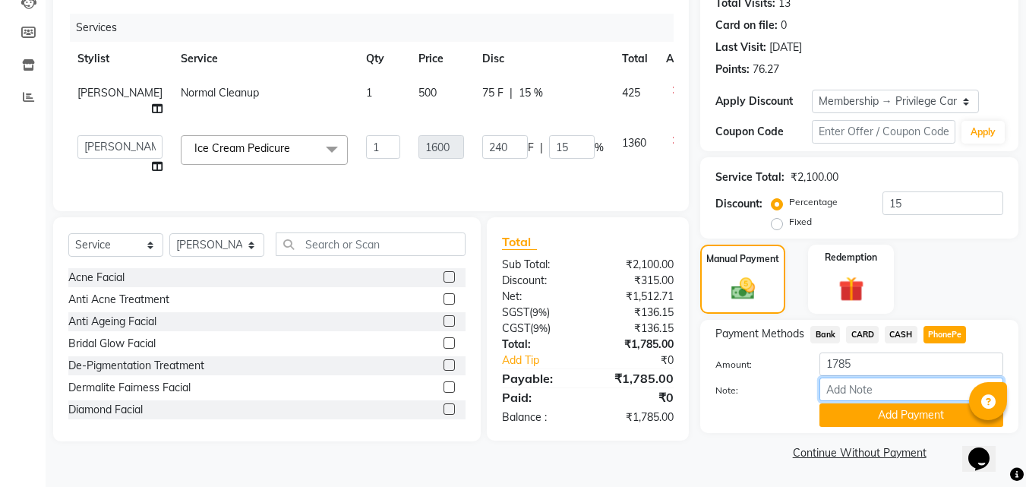
click at [898, 381] on input "Note:" at bounding box center [912, 390] width 184 height 24
type input "frankly"
click at [880, 416] on button "Add Payment" at bounding box center [912, 415] width 184 height 24
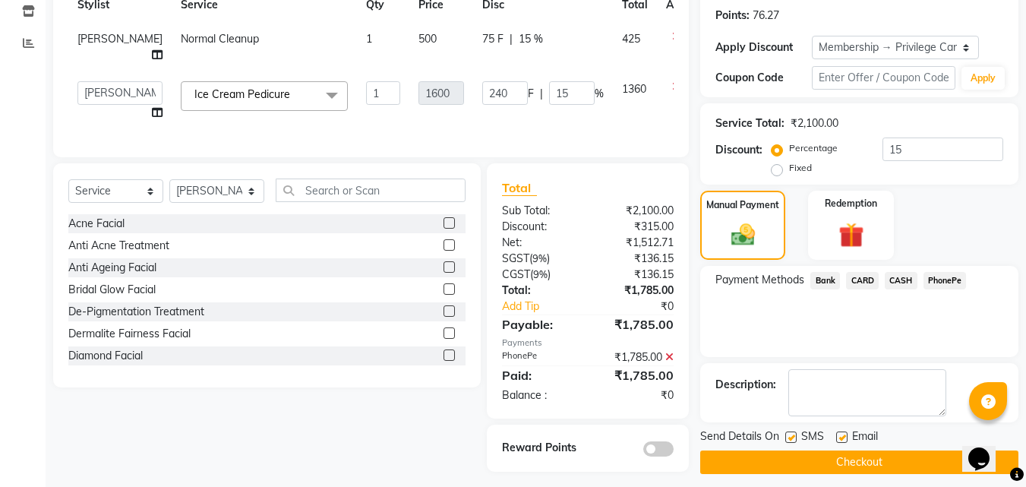
scroll to position [255, 0]
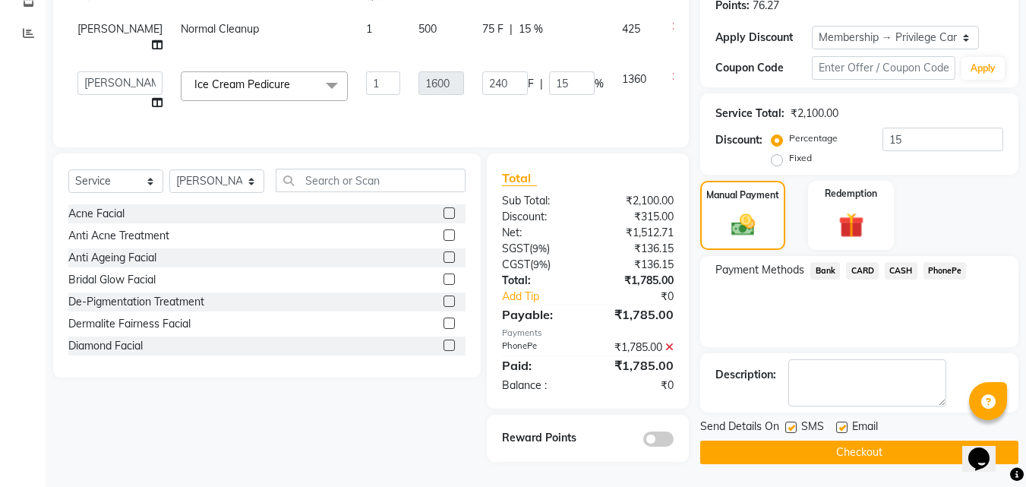
click at [795, 441] on button "Checkout" at bounding box center [859, 453] width 318 height 24
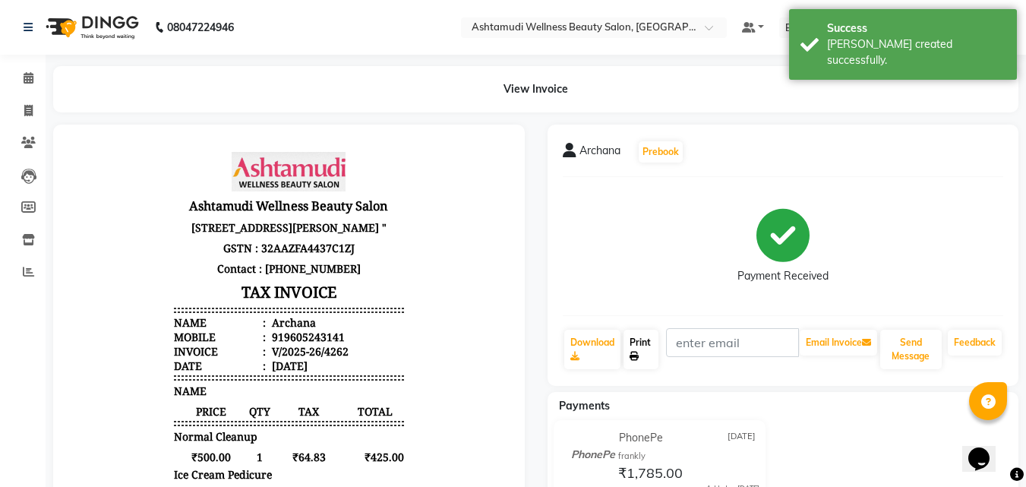
click at [639, 347] on link "Print" at bounding box center [641, 350] width 35 height 40
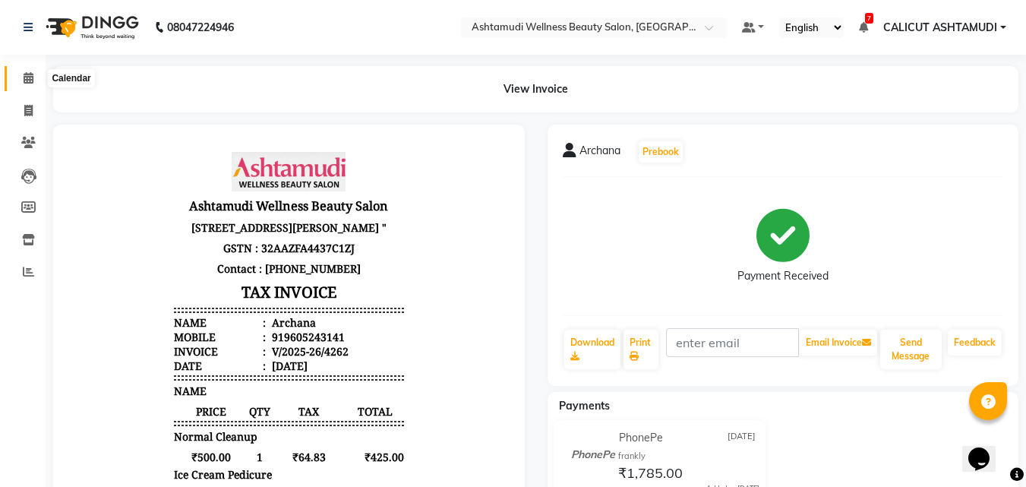
click at [30, 75] on icon at bounding box center [29, 77] width 10 height 11
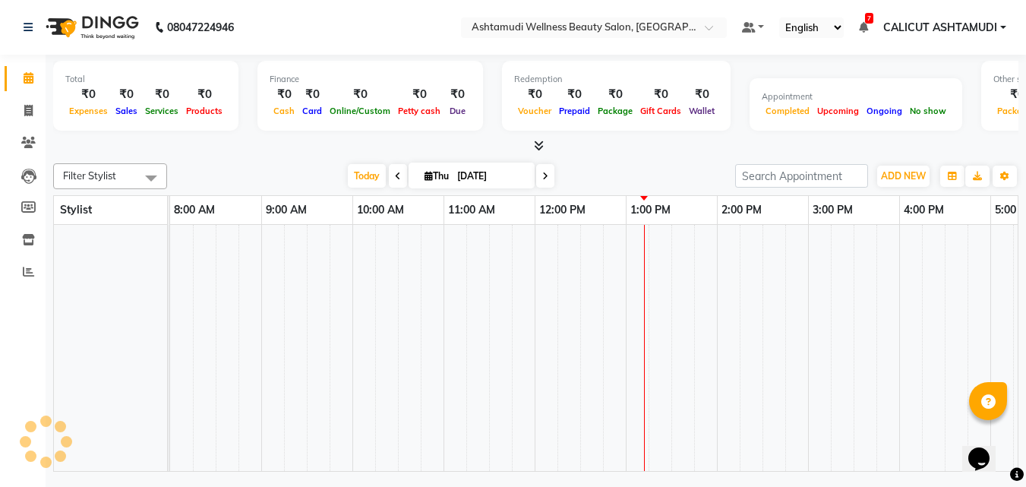
click at [30, 75] on icon at bounding box center [29, 77] width 10 height 11
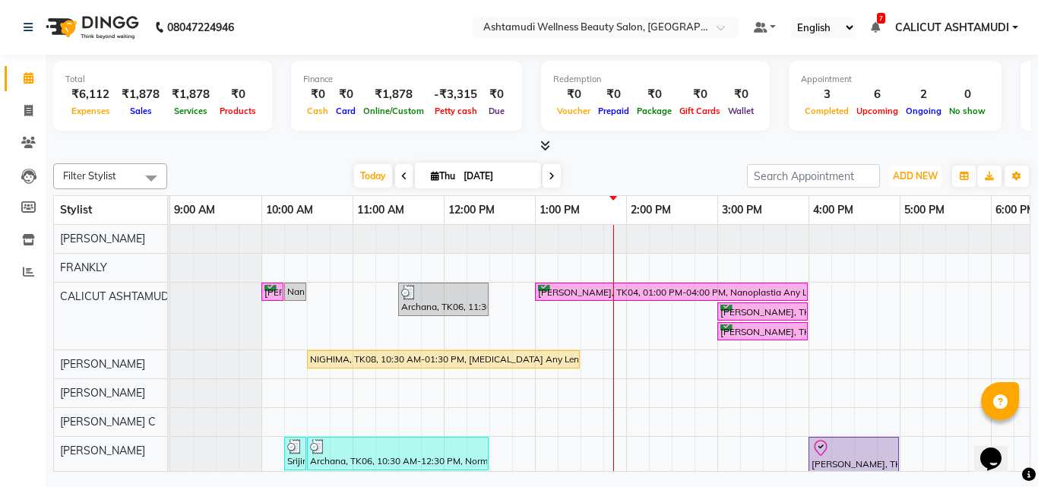
click at [925, 182] on button "ADD NEW Toggle Dropdown" at bounding box center [915, 176] width 52 height 21
click at [899, 245] on link "Add Expense" at bounding box center [881, 245] width 120 height 20
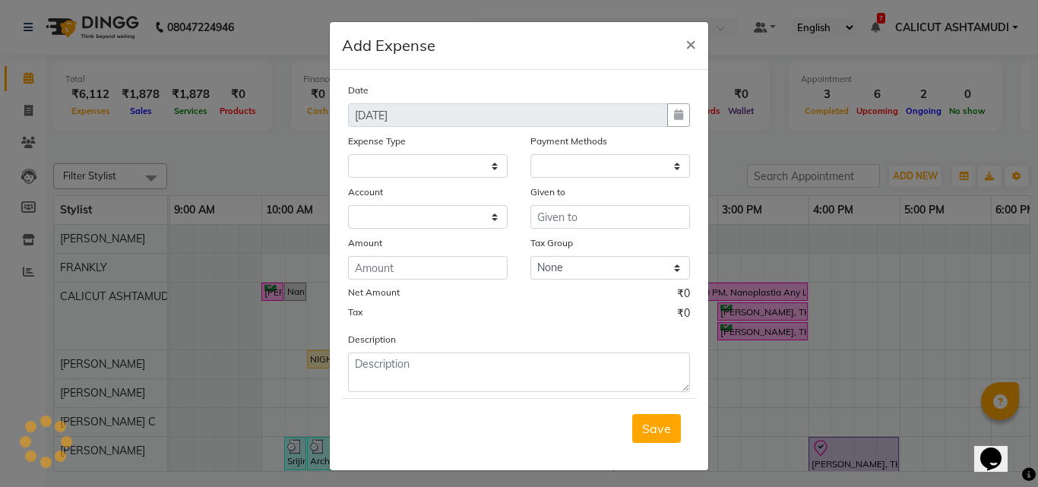
select select "1"
select select "3461"
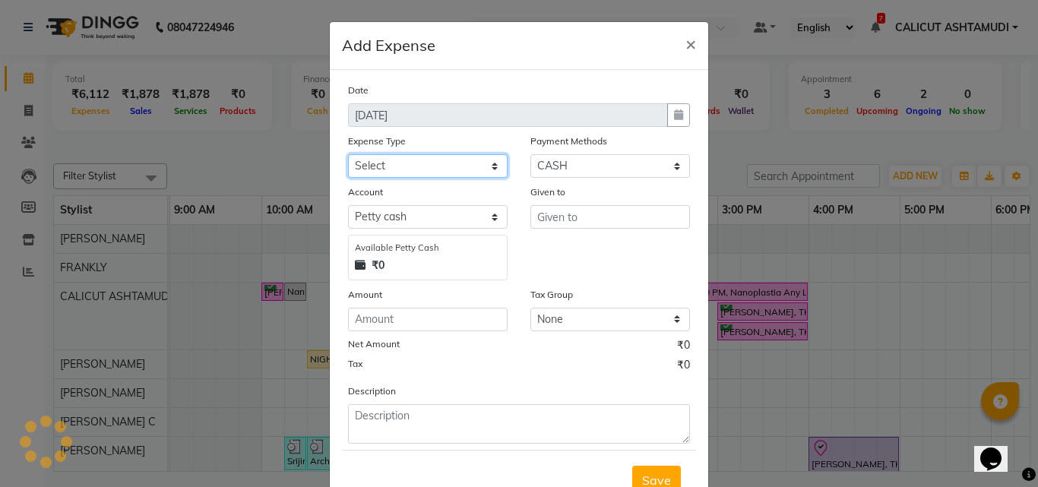
click at [446, 171] on select "Select ACCOMODATION EXPENSES ADVERTISEMENT SALES PROMOTIONAL EXPENSES Bonus BRI…" at bounding box center [428, 166] width 160 height 24
select select "6175"
click at [348, 154] on select "Select ACCOMODATION EXPENSES ADVERTISEMENT SALES PROMOTIONAL EXPENSES Bonus BRI…" at bounding box center [428, 166] width 160 height 24
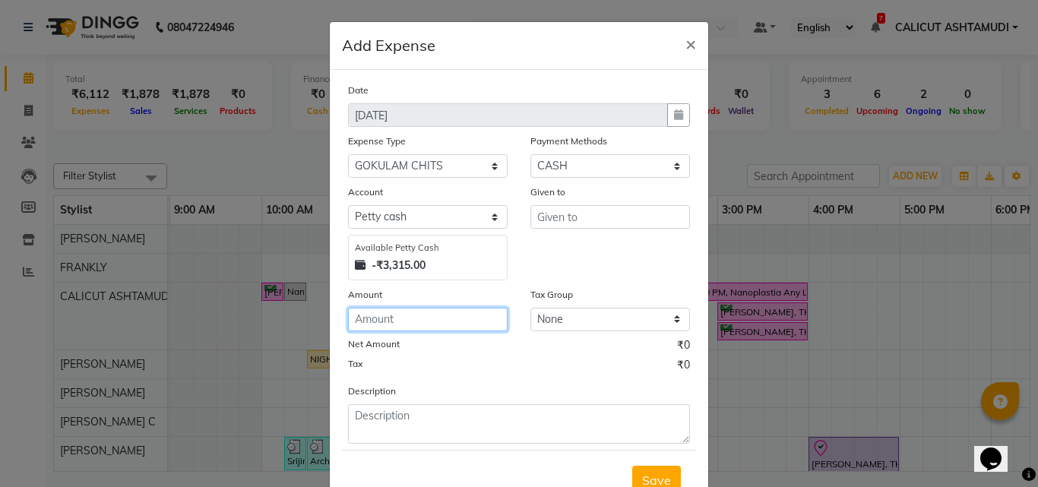
click at [405, 322] on input "number" at bounding box center [428, 320] width 160 height 24
type input "1500"
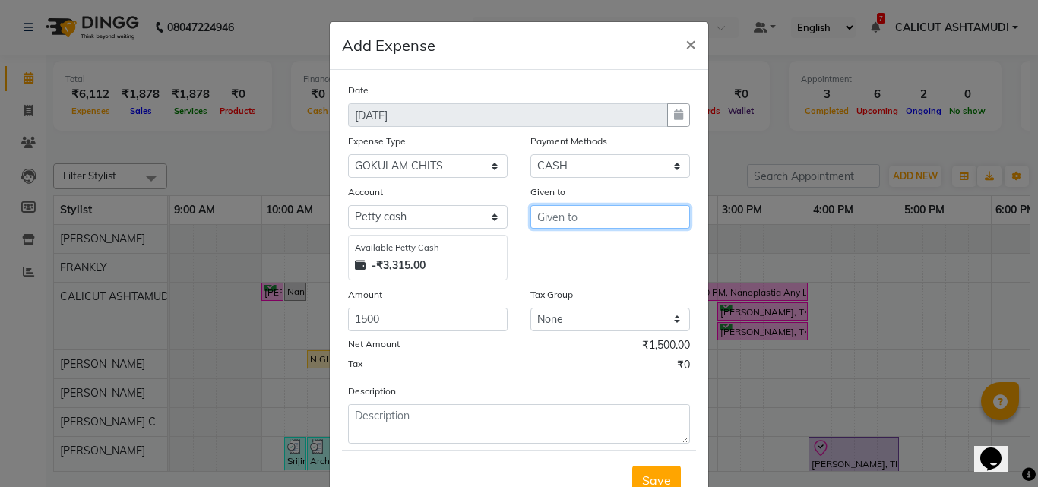
click at [550, 213] on input "text" at bounding box center [610, 217] width 160 height 24
drag, startPoint x: 533, startPoint y: 213, endPoint x: 603, endPoint y: 224, distance: 70.7
click at [603, 224] on input "GOKULAM" at bounding box center [610, 217] width 160 height 24
type input "GOKULAM"
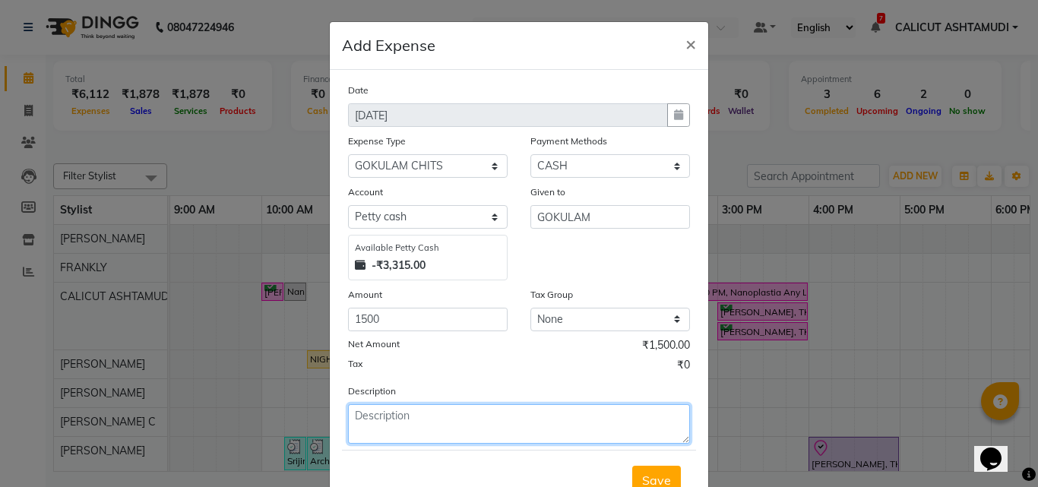
click at [412, 441] on textarea at bounding box center [519, 424] width 342 height 40
paste textarea "GOKULAM"
type textarea "GOKULAM"
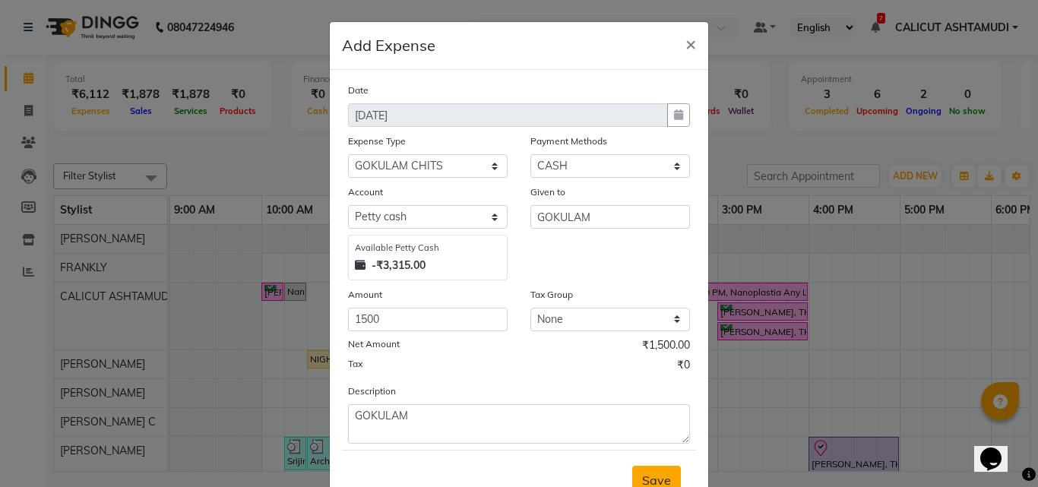
click at [656, 473] on span "Save" at bounding box center [656, 480] width 29 height 15
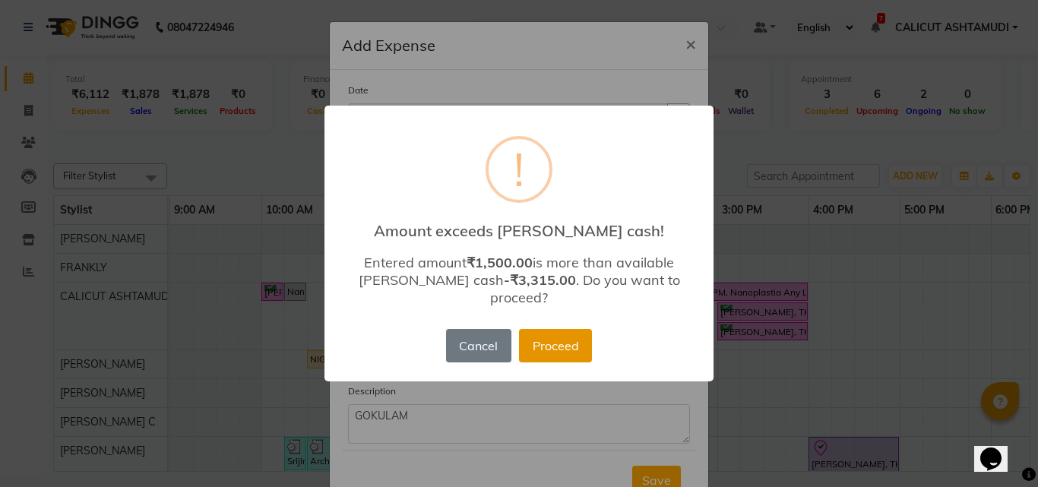
click at [536, 332] on button "Proceed" at bounding box center [555, 345] width 73 height 33
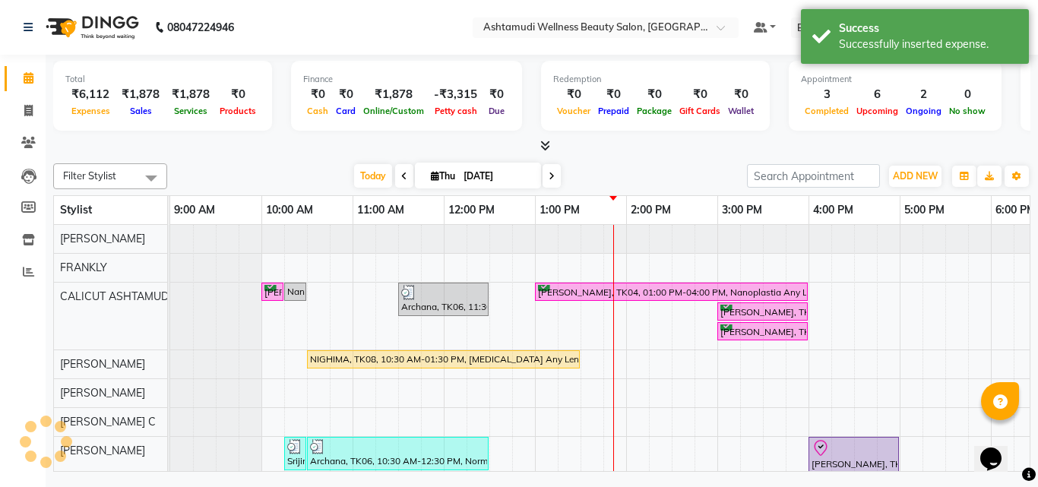
scroll to position [8, 0]
click at [21, 109] on span at bounding box center [28, 111] width 27 height 17
select select "service"
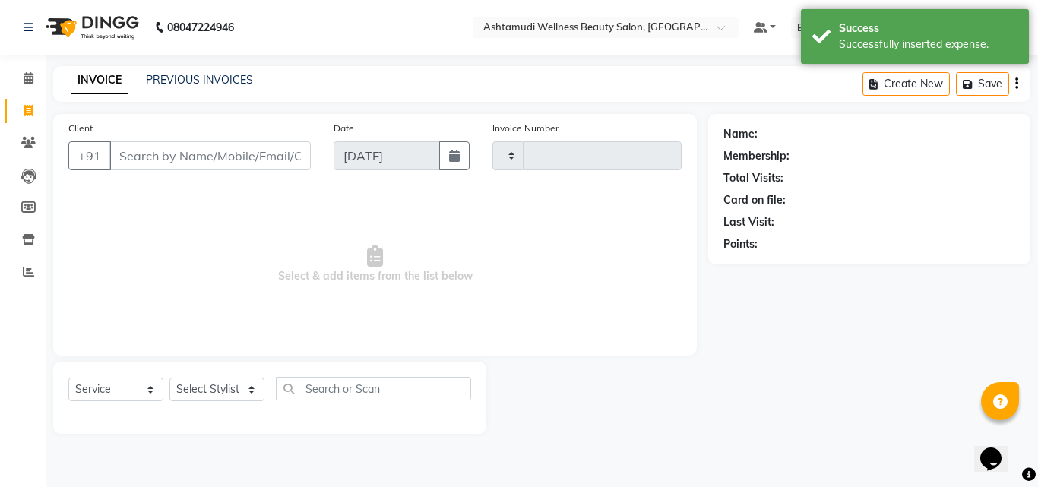
type input "4263"
click at [21, 109] on span at bounding box center [28, 111] width 27 height 17
select select "service"
type input "4263"
select select "4630"
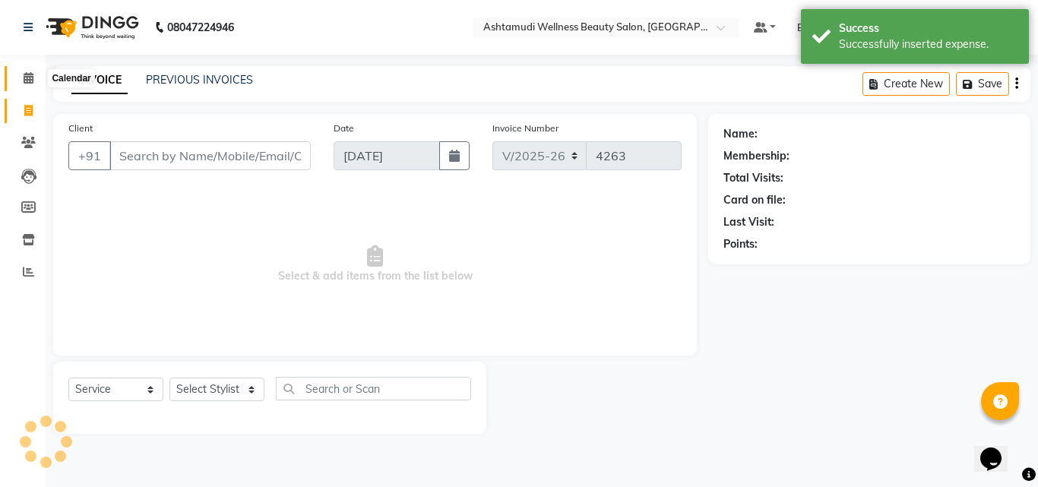
click at [31, 78] on icon at bounding box center [29, 77] width 10 height 11
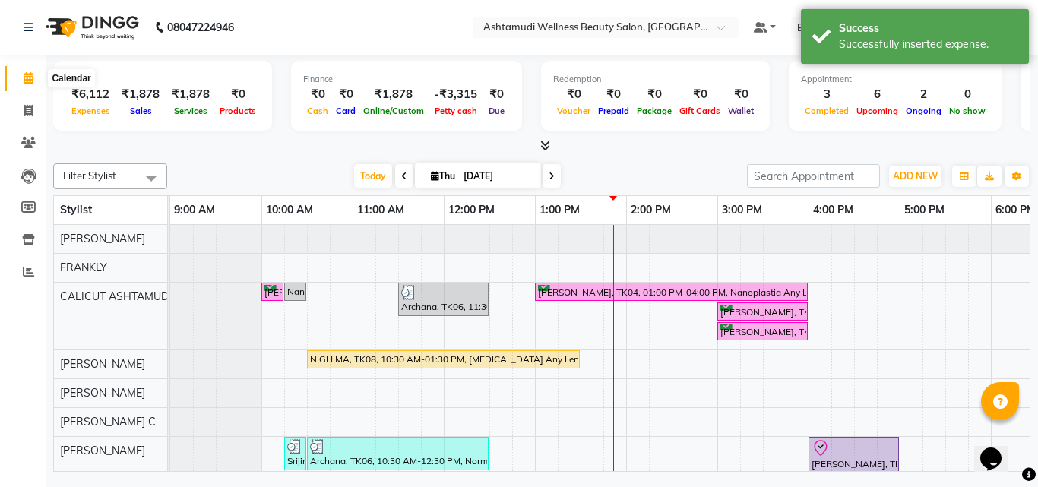
click at [27, 79] on icon at bounding box center [29, 77] width 10 height 11
click at [27, 112] on icon at bounding box center [28, 110] width 8 height 11
select select "service"
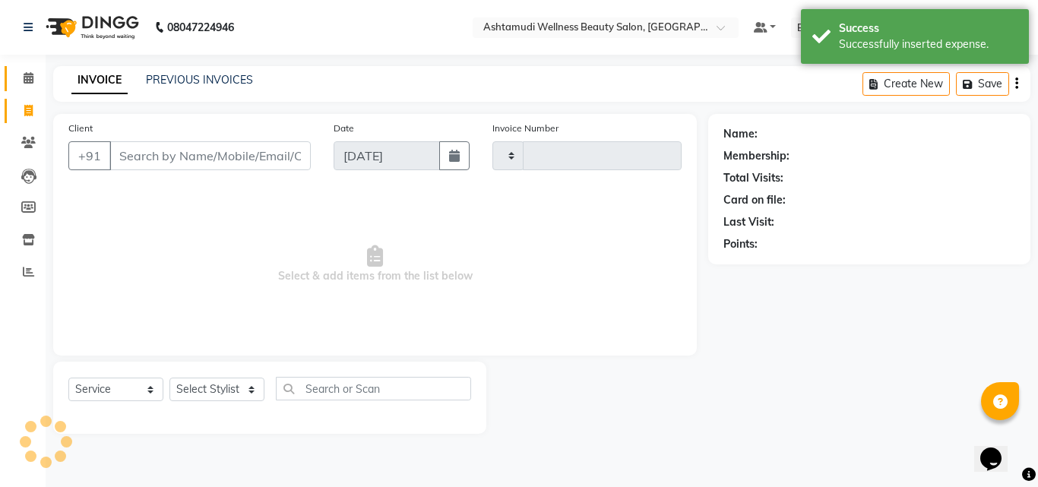
type input "4263"
select select "4630"
click at [31, 74] on icon at bounding box center [29, 77] width 10 height 11
